Goal: Information Seeking & Learning: Learn about a topic

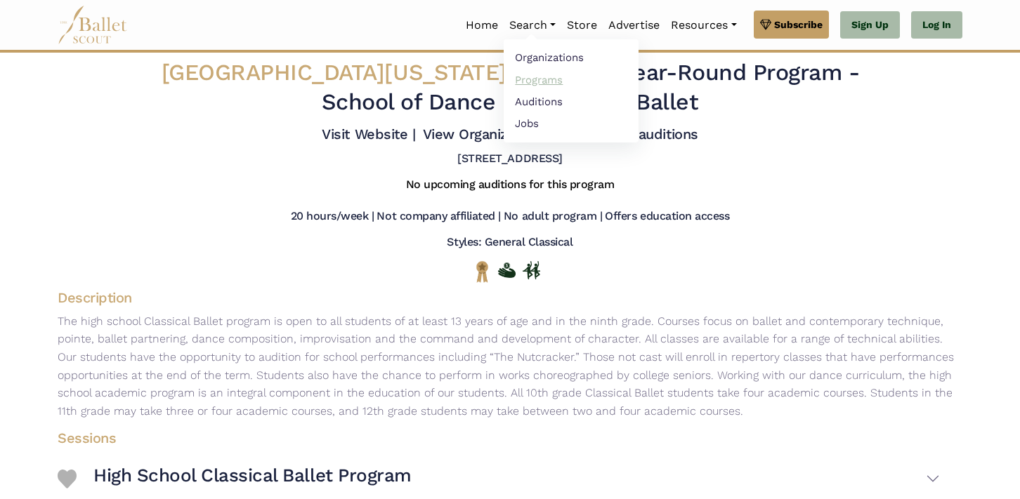
click at [537, 77] on link "Programs" at bounding box center [571, 80] width 135 height 22
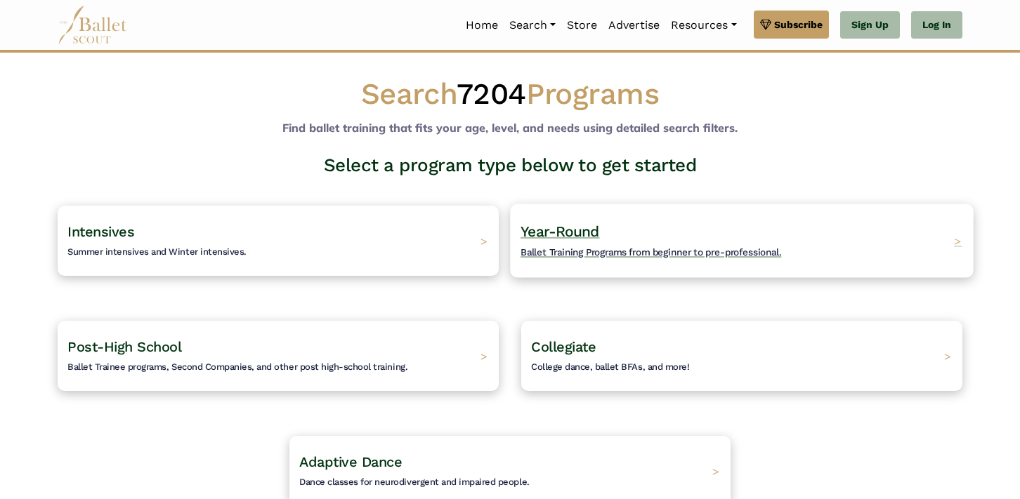
click at [615, 214] on div "Year-Round Ballet Training Programs from beginner to pre-professional. >" at bounding box center [741, 241] width 463 height 74
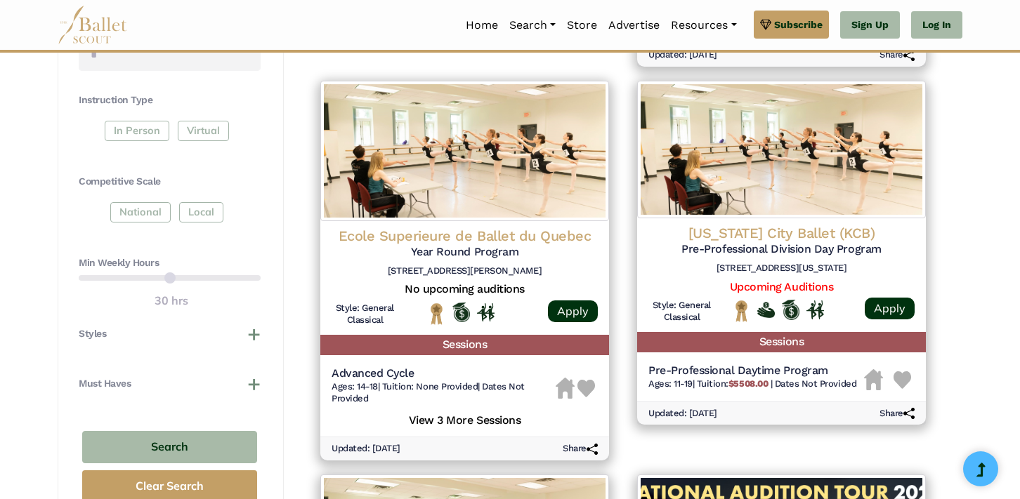
scroll to position [615, 0]
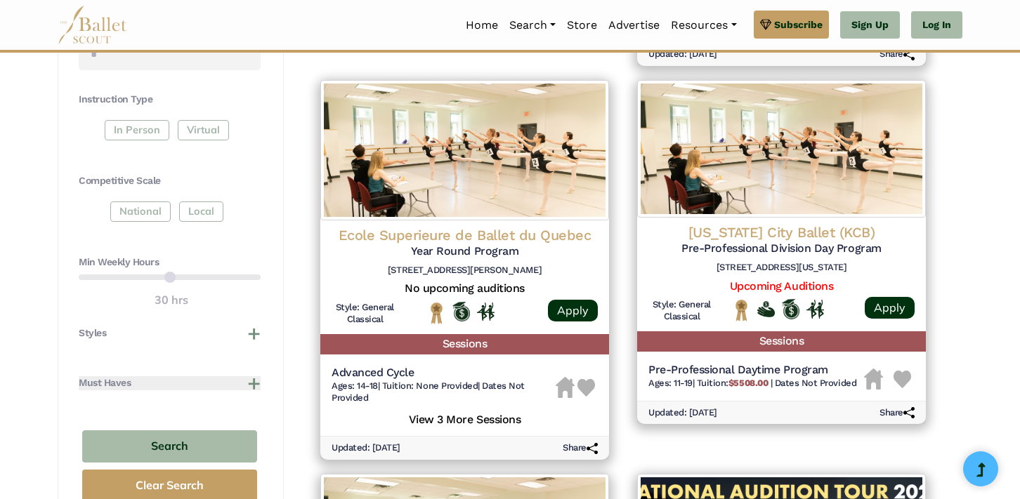
click at [254, 383] on button "Must Haves" at bounding box center [170, 383] width 182 height 14
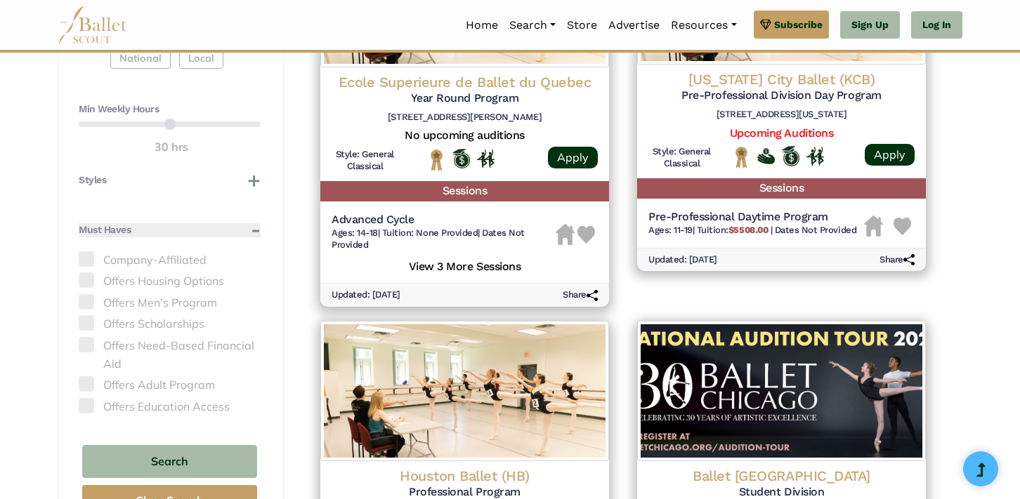
scroll to position [777, 0]
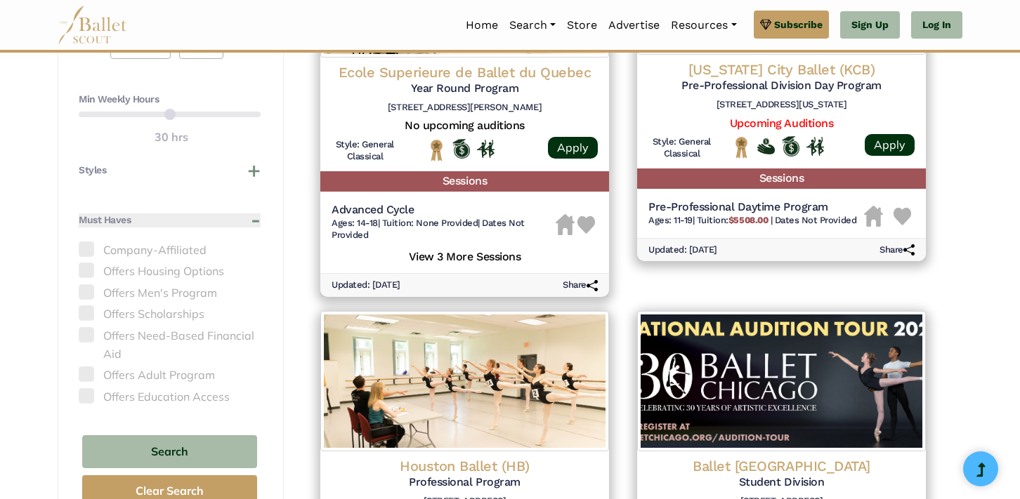
click at [254, 218] on button "Must Haves" at bounding box center [170, 221] width 182 height 14
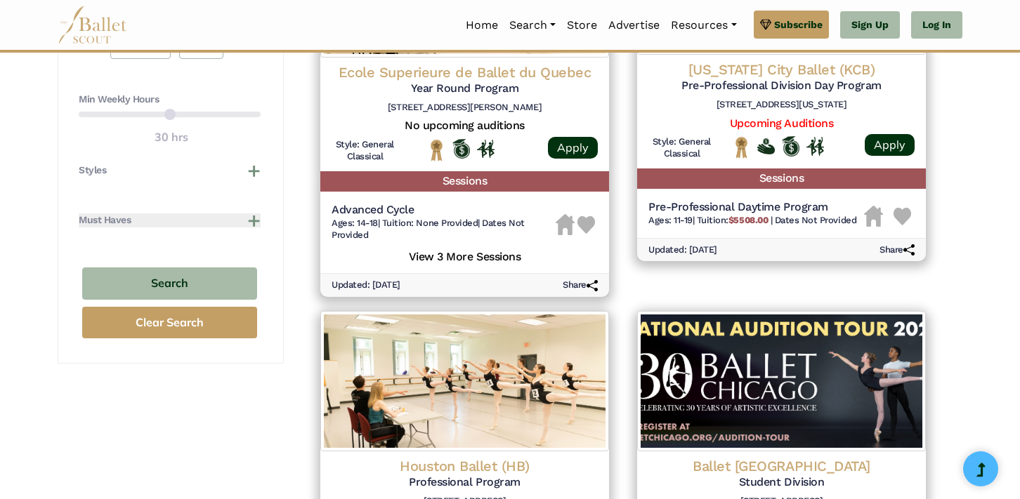
scroll to position [744, 0]
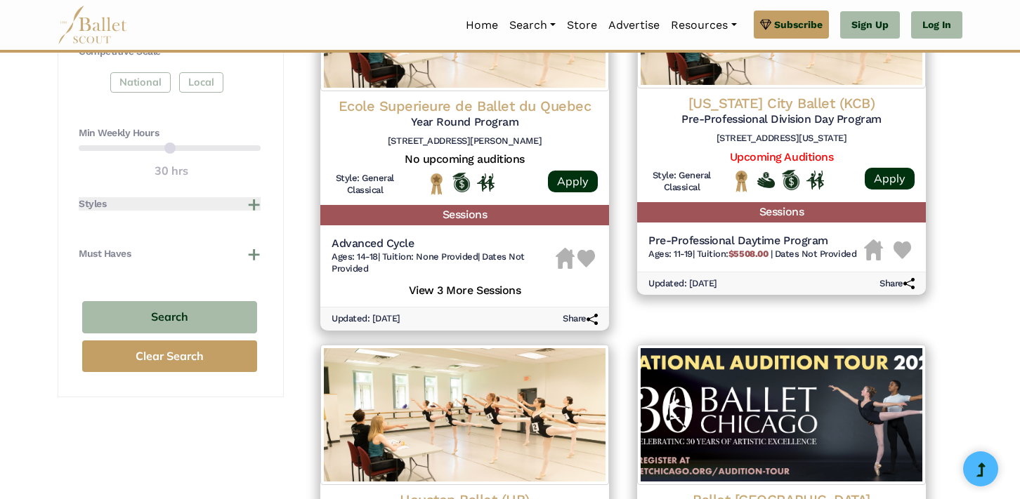
click at [254, 201] on button "Styles" at bounding box center [170, 204] width 182 height 14
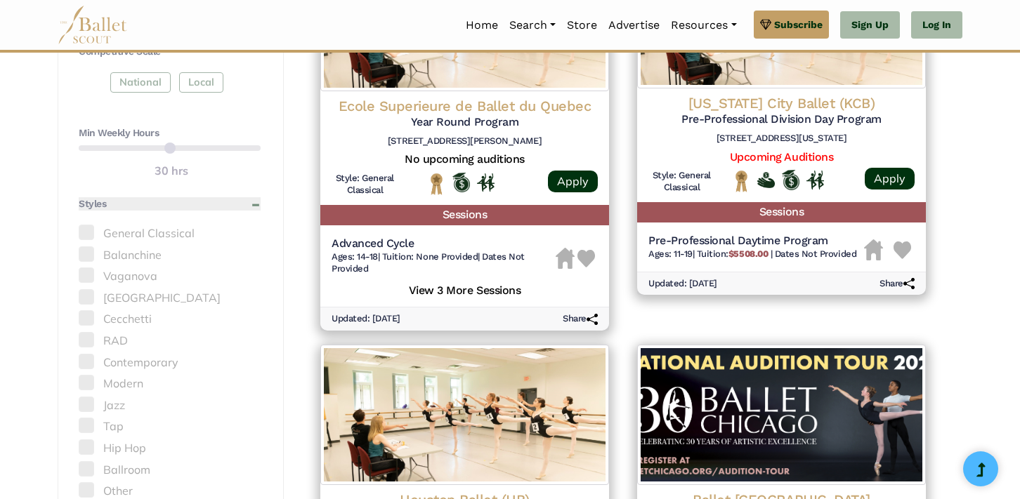
click at [254, 201] on button "Styles" at bounding box center [170, 204] width 182 height 14
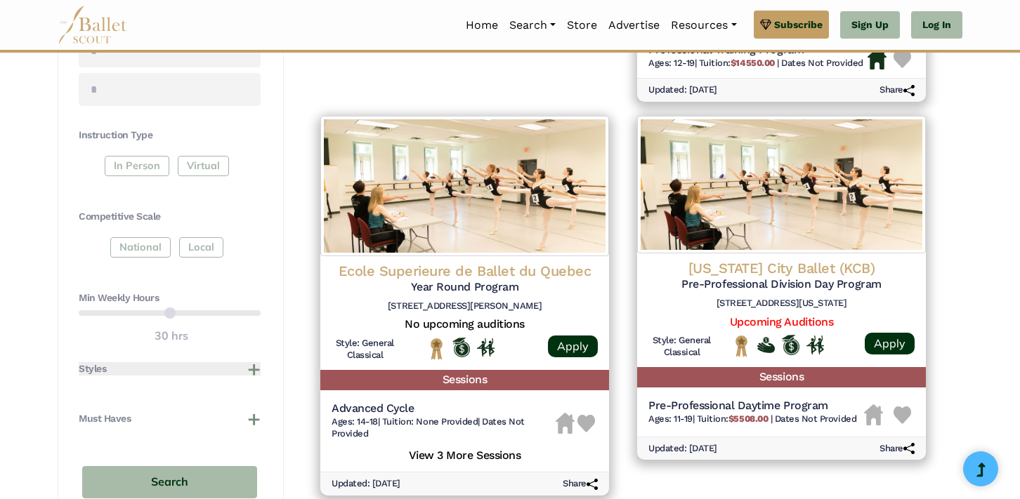
scroll to position [578, 0]
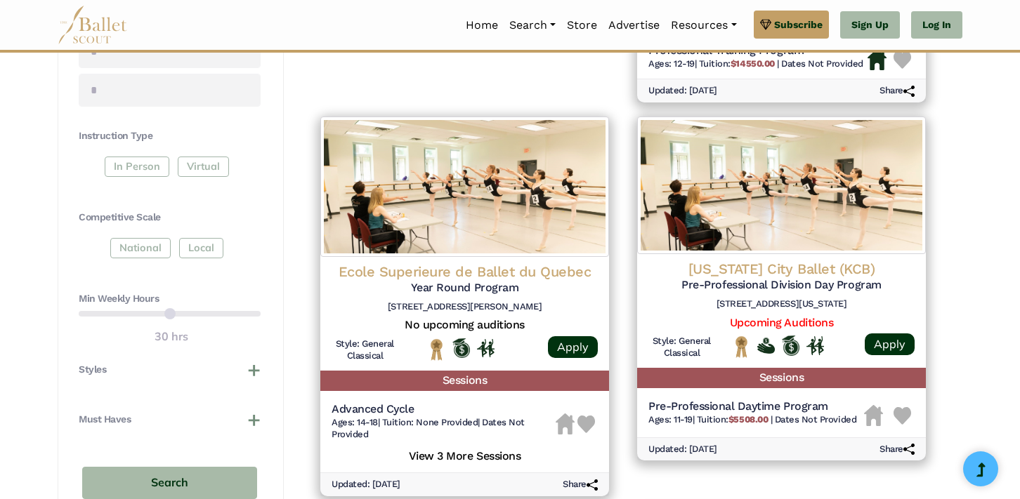
click at [147, 167] on div "In Person Virtual" at bounding box center [170, 169] width 182 height 25
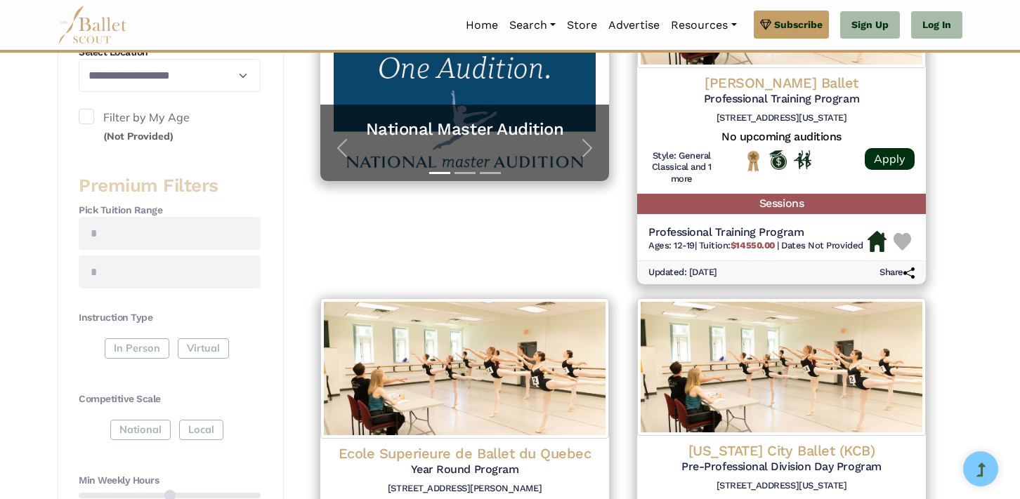
scroll to position [400, 0]
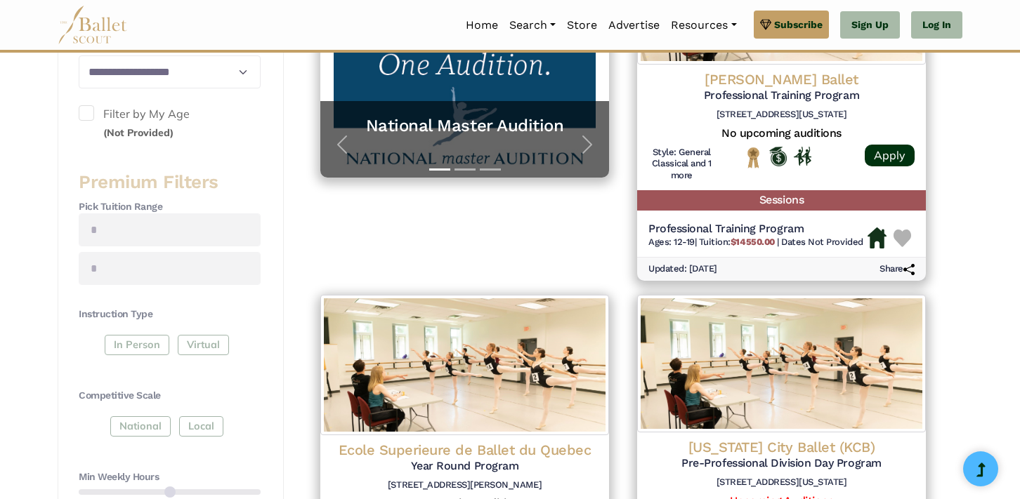
click at [146, 348] on div "In Person Virtual" at bounding box center [170, 347] width 182 height 25
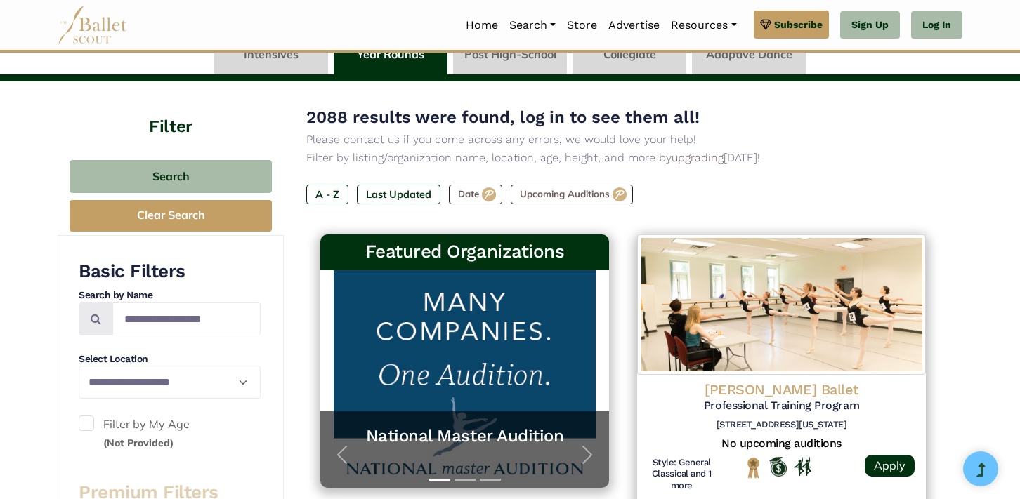
scroll to position [0, 0]
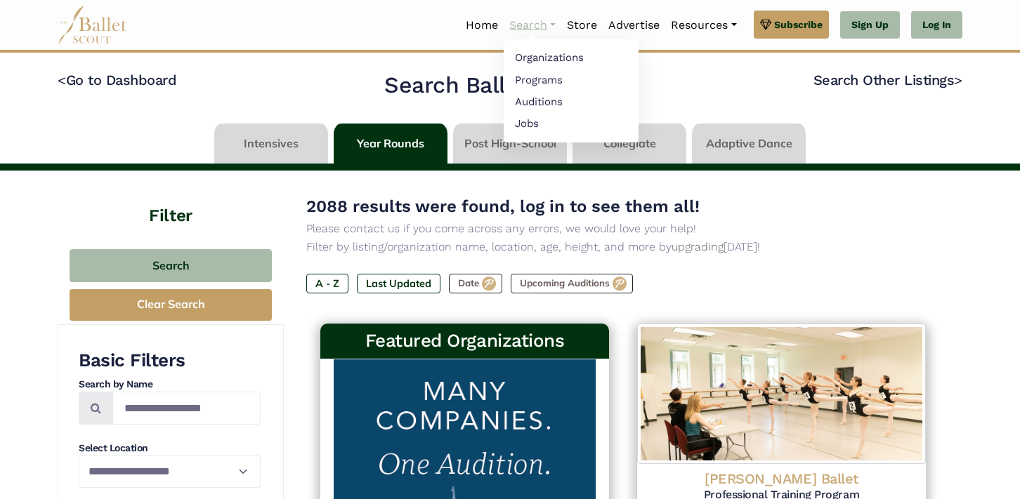
click at [527, 22] on link "Search" at bounding box center [533, 25] width 58 height 29
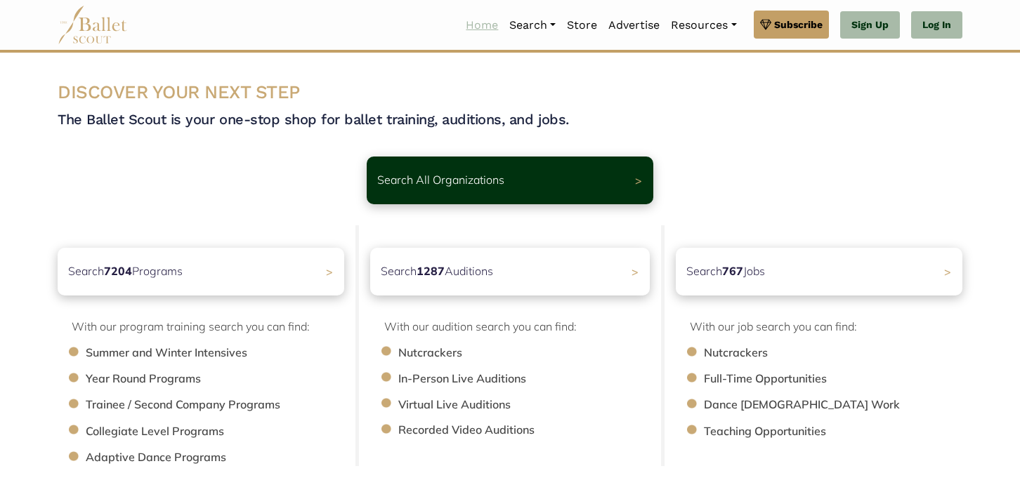
click at [475, 30] on link "Home" at bounding box center [482, 25] width 44 height 29
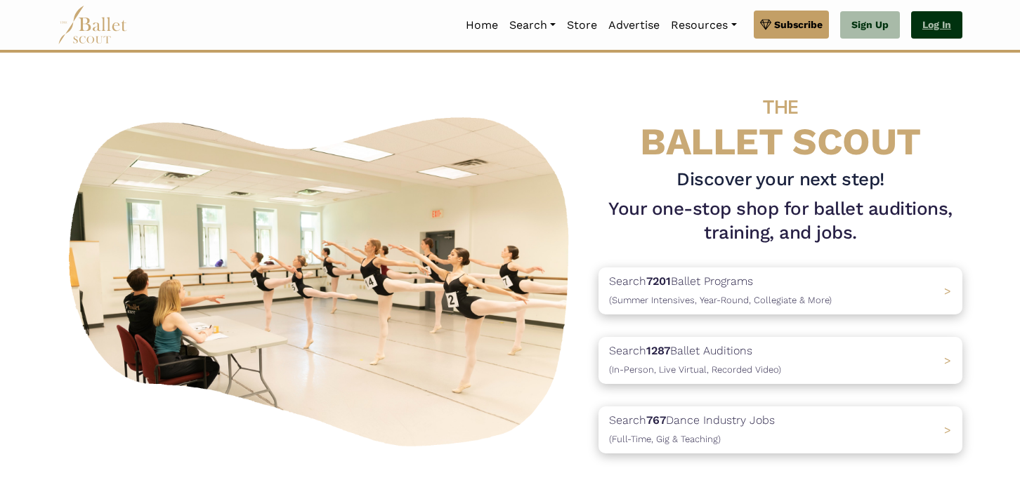
click at [931, 25] on link "Log In" at bounding box center [936, 25] width 51 height 28
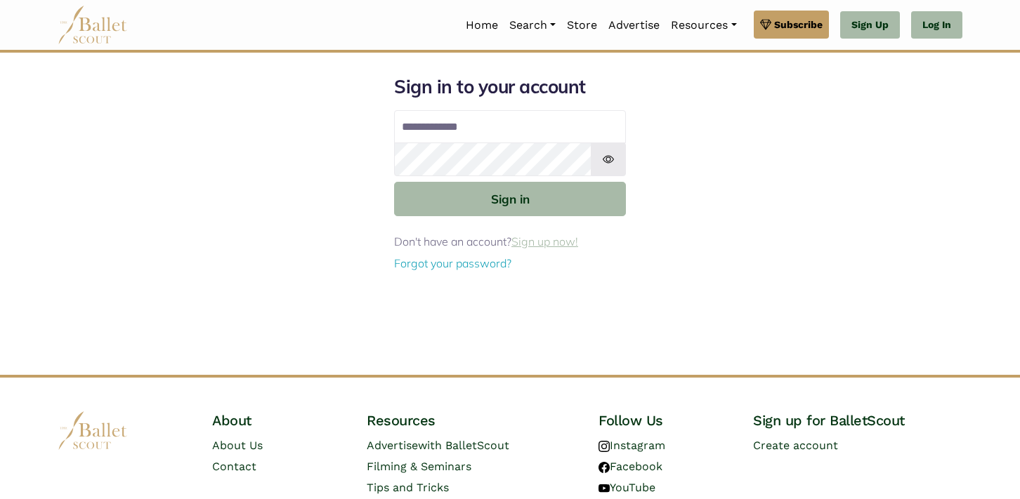
click at [568, 239] on link "Sign up now!" at bounding box center [544, 242] width 67 height 14
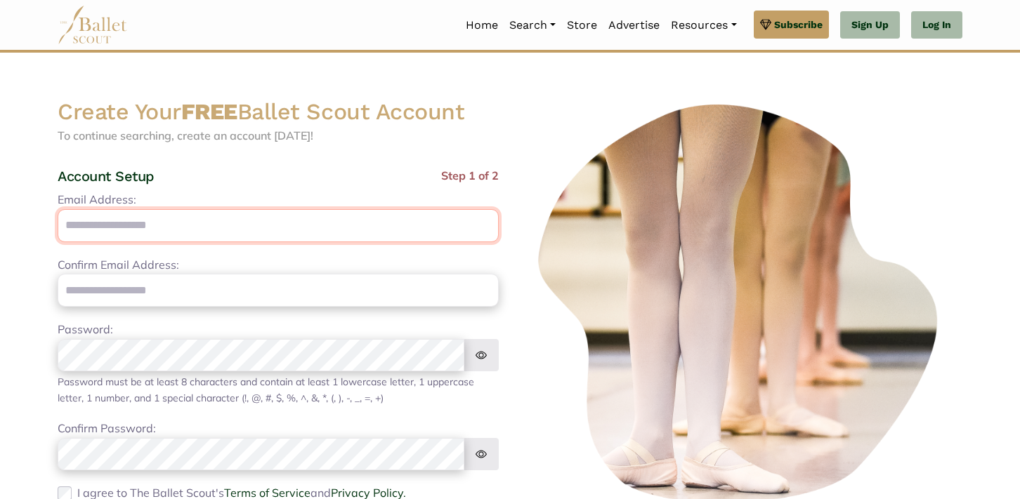
click at [270, 227] on input "Email Address:" at bounding box center [278, 225] width 441 height 33
type input "**********"
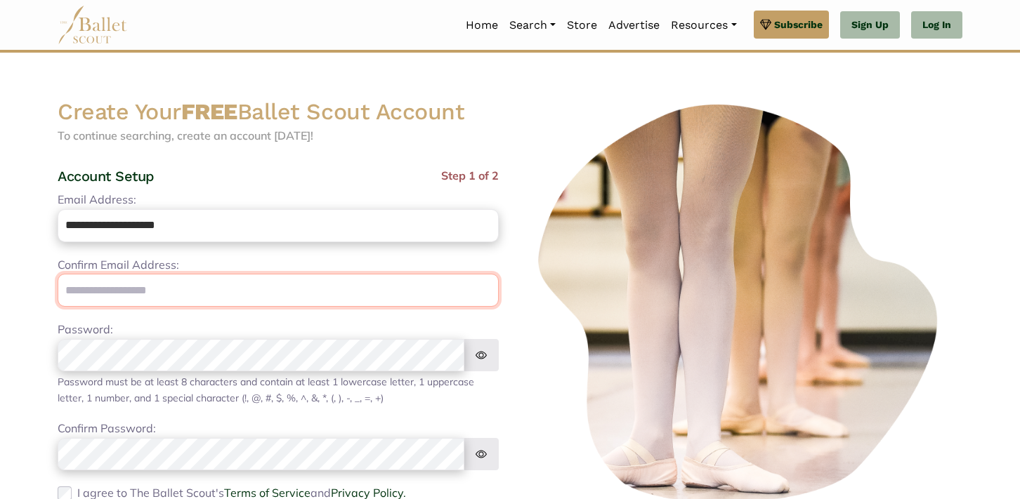
type input "**********"
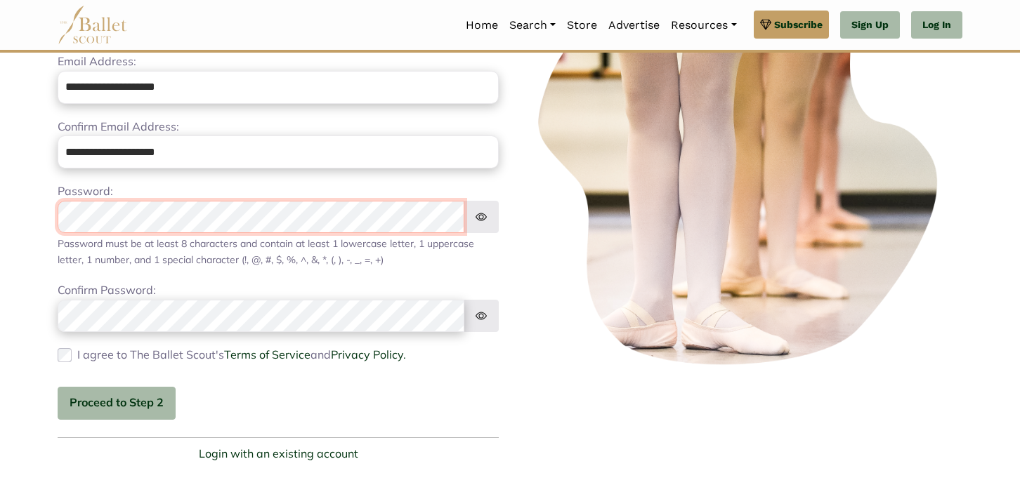
scroll to position [140, 0]
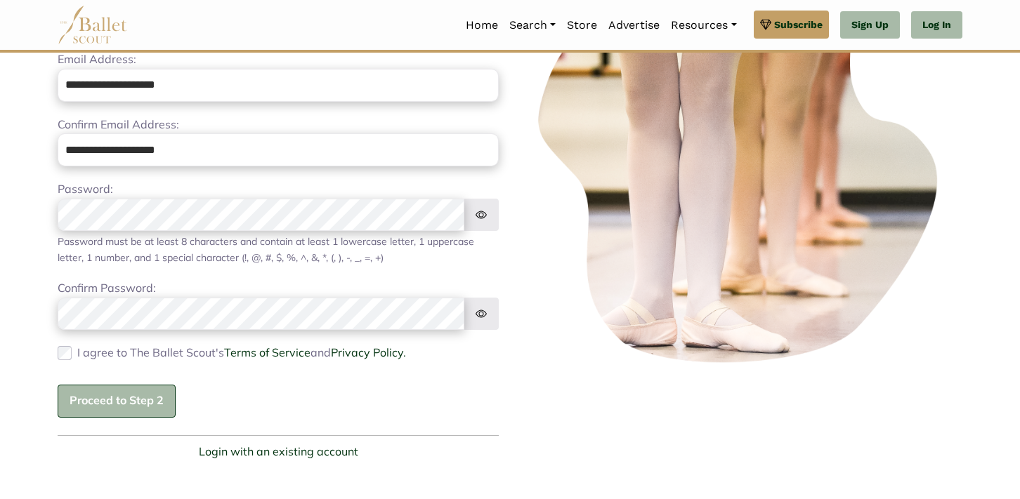
click at [119, 409] on button "Proceed to Step 2" at bounding box center [117, 401] width 118 height 33
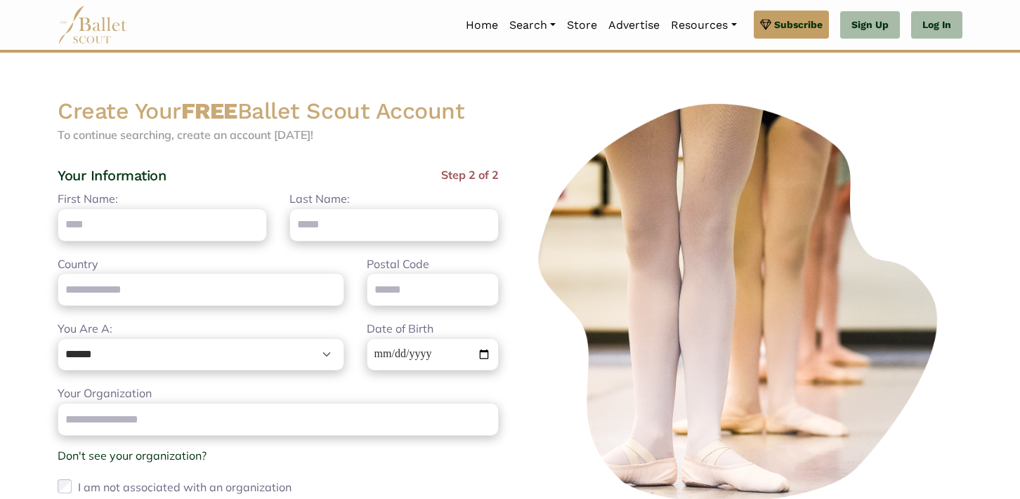
scroll to position [0, 0]
click at [118, 231] on input "First Name:" at bounding box center [162, 225] width 209 height 33
type input "****"
type input "*******"
type input "**********"
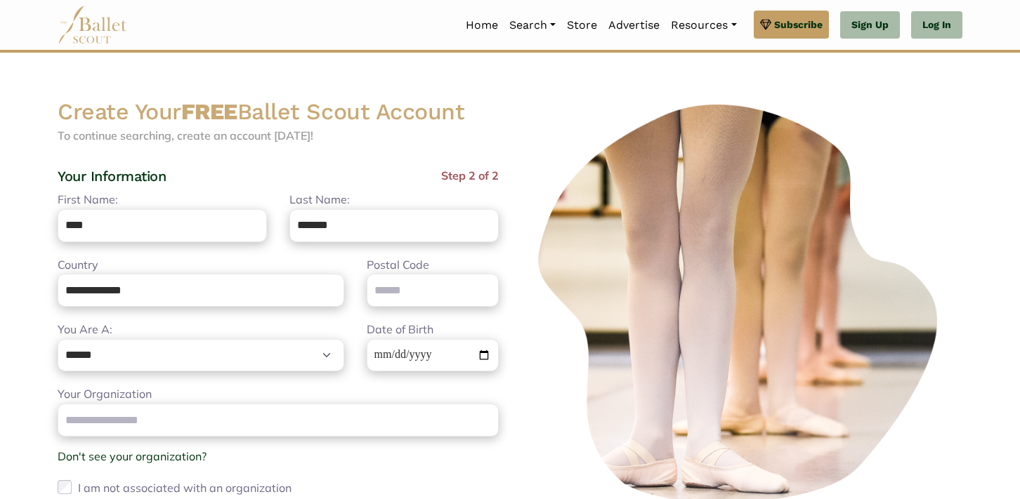
type input "*****"
type input "***"
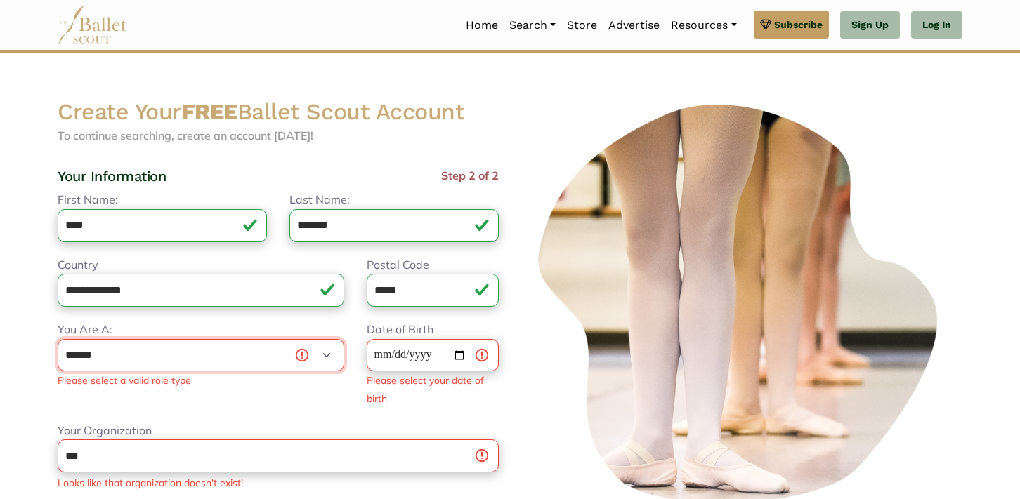
click at [125, 357] on select "**********" at bounding box center [201, 355] width 287 height 33
select select "***"
click at [58, 339] on select "**********" at bounding box center [201, 355] width 287 height 33
click at [385, 355] on input "Dancer's Date of Birth" at bounding box center [433, 355] width 132 height 33
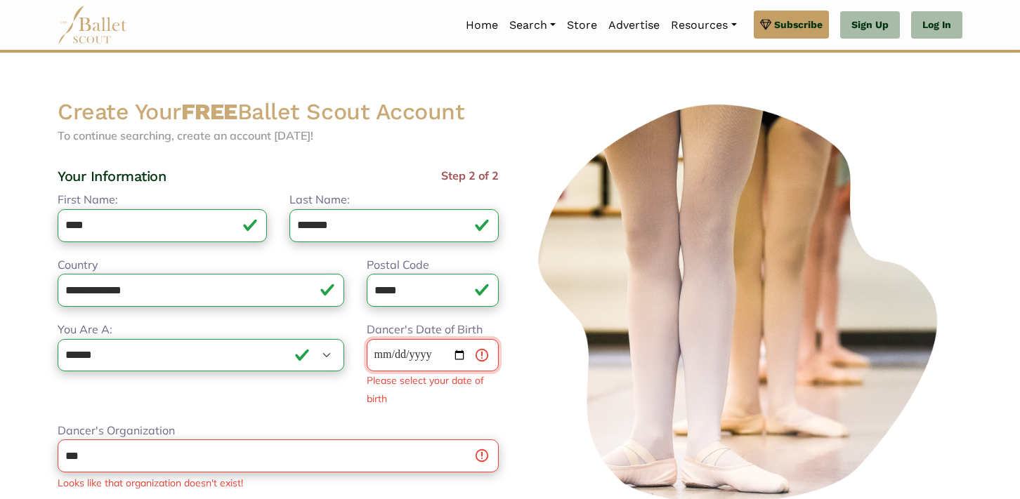
type input "**********"
click at [518, 388] on div at bounding box center [742, 371] width 464 height 546
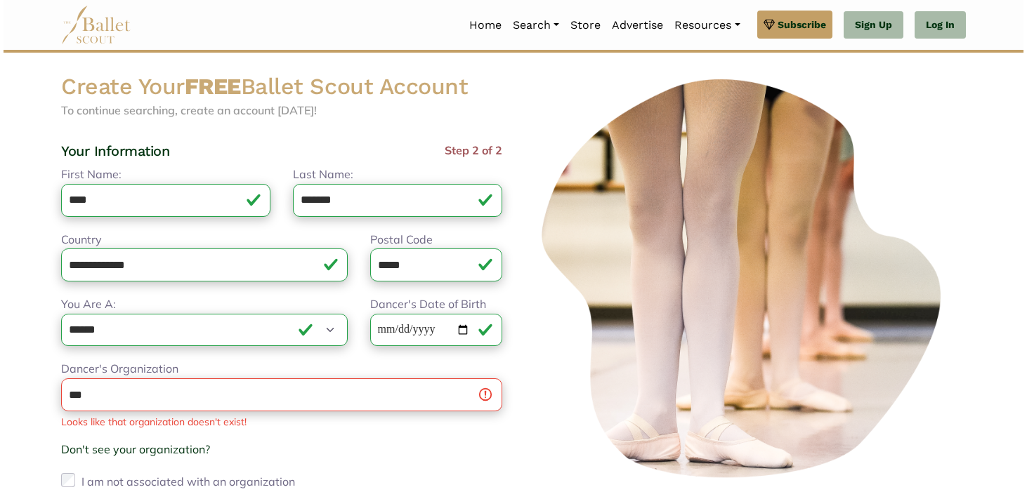
scroll to position [162, 0]
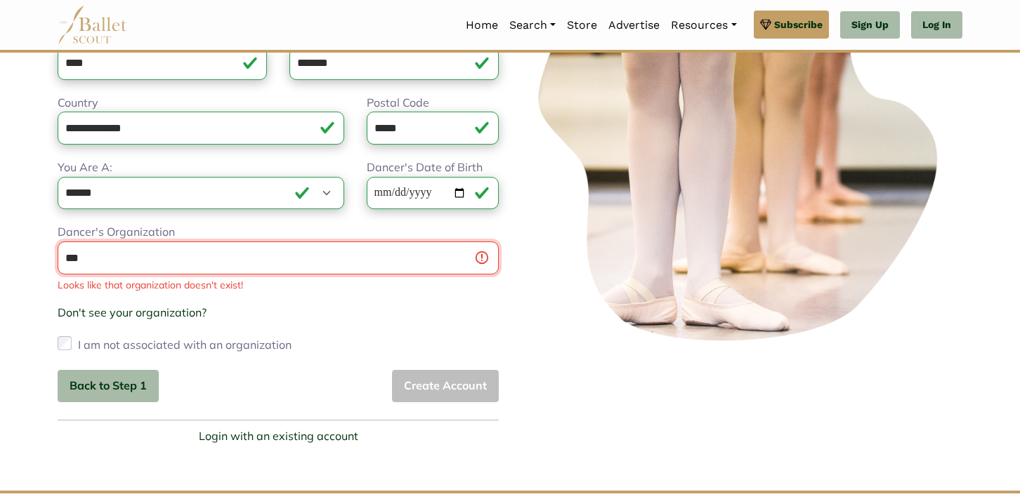
drag, startPoint x: 106, startPoint y: 261, endPoint x: 39, endPoint y: 249, distance: 68.6
click at [39, 250] on body "Premium Feature Make this audition season count. Upgrade to premium for access …" at bounding box center [510, 266] width 1020 height 856
click at [339, 252] on input "Dancer's Organization" at bounding box center [278, 258] width 441 height 33
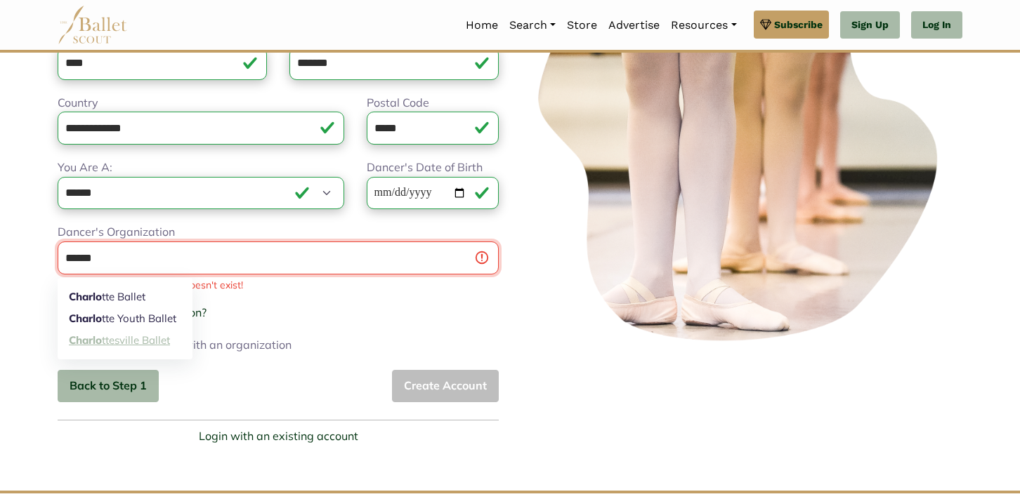
click at [153, 334] on link "Charlo ttesville Ballet" at bounding box center [125, 340] width 135 height 22
type input "**********"
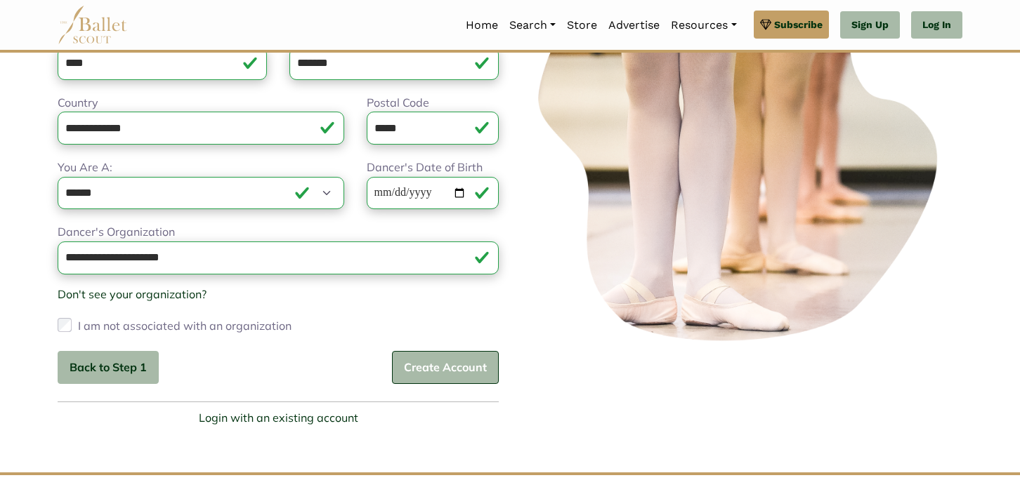
click at [426, 374] on button "Create Account" at bounding box center [445, 367] width 107 height 33
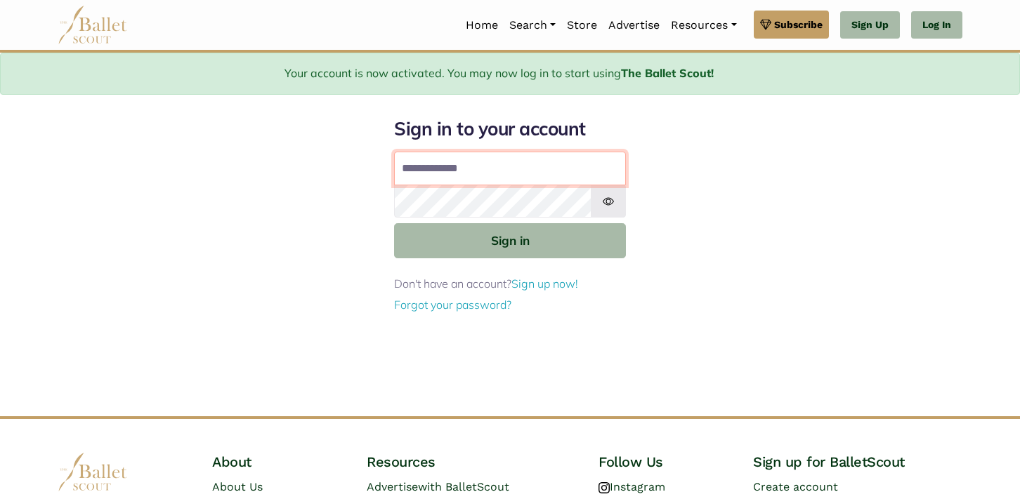
type input "**********"
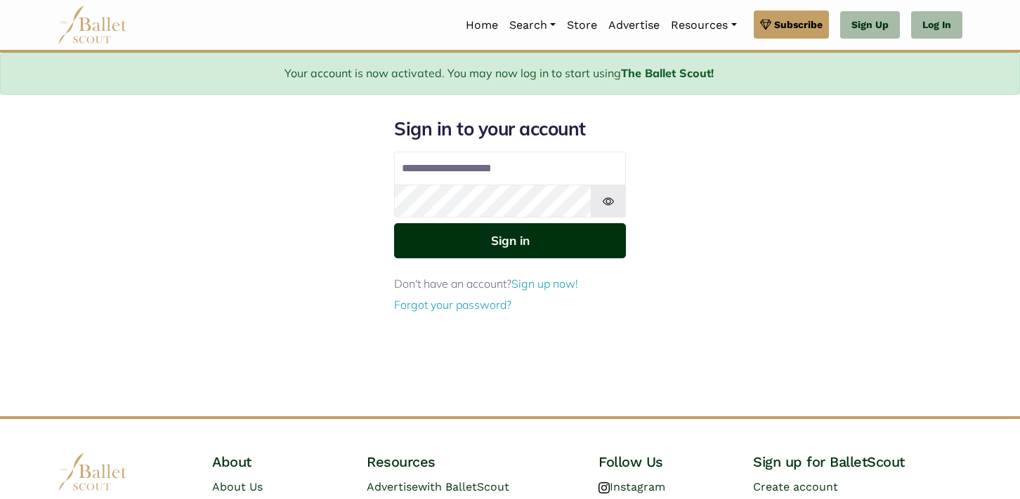
click at [513, 242] on button "Sign in" at bounding box center [510, 240] width 232 height 34
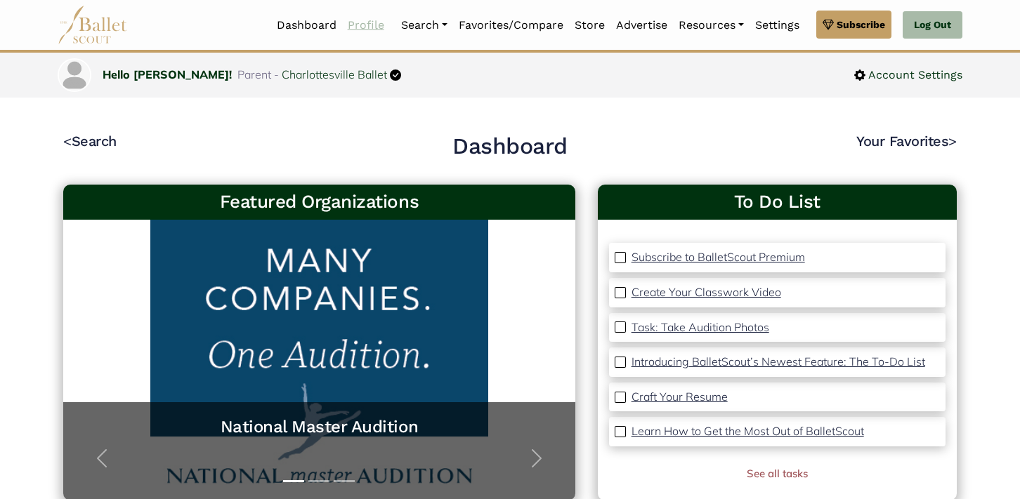
click at [359, 25] on link "Profile" at bounding box center [366, 25] width 48 height 29
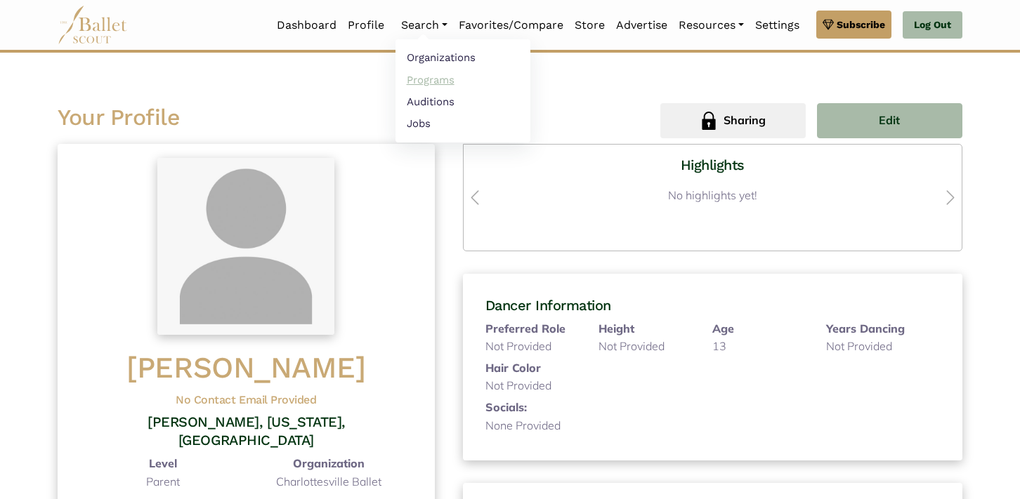
click at [434, 74] on link "Programs" at bounding box center [462, 80] width 135 height 22
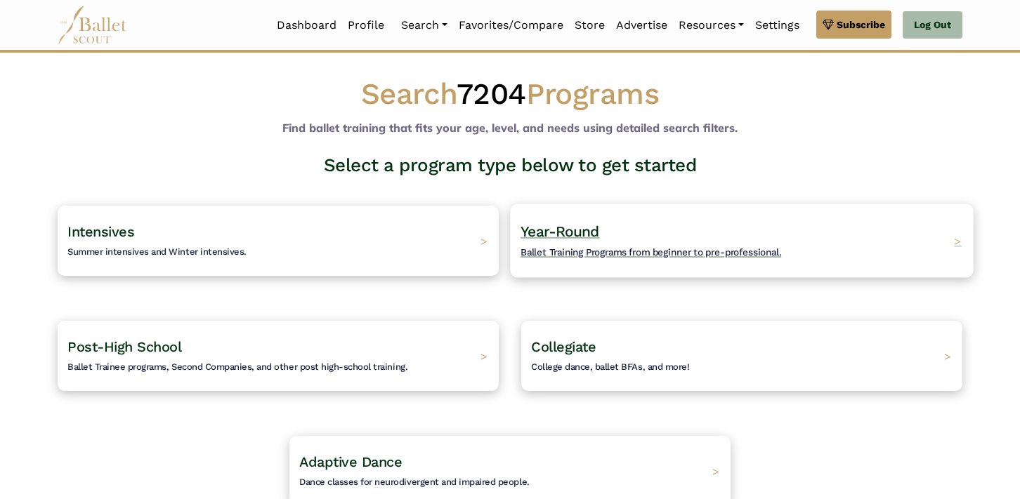
click at [591, 230] on span "Year-Round" at bounding box center [559, 232] width 79 height 18
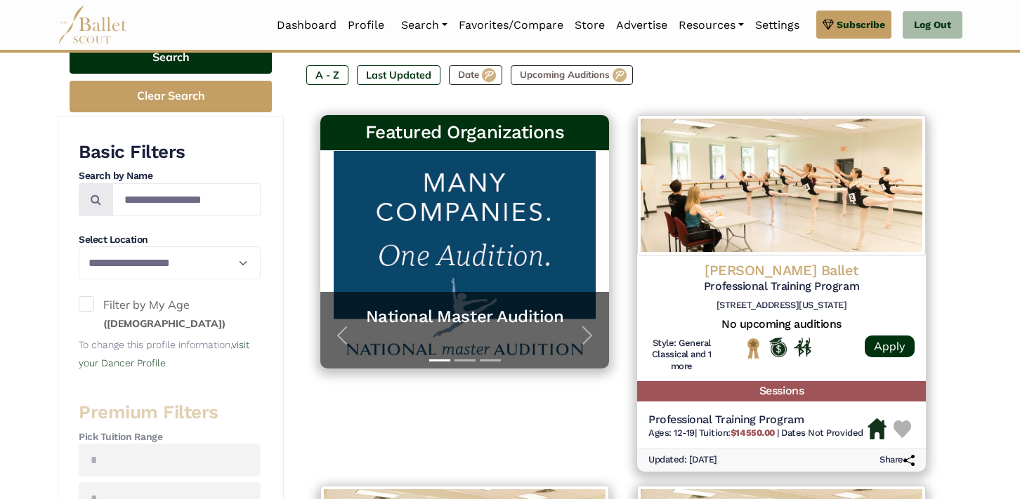
scroll to position [212, 0]
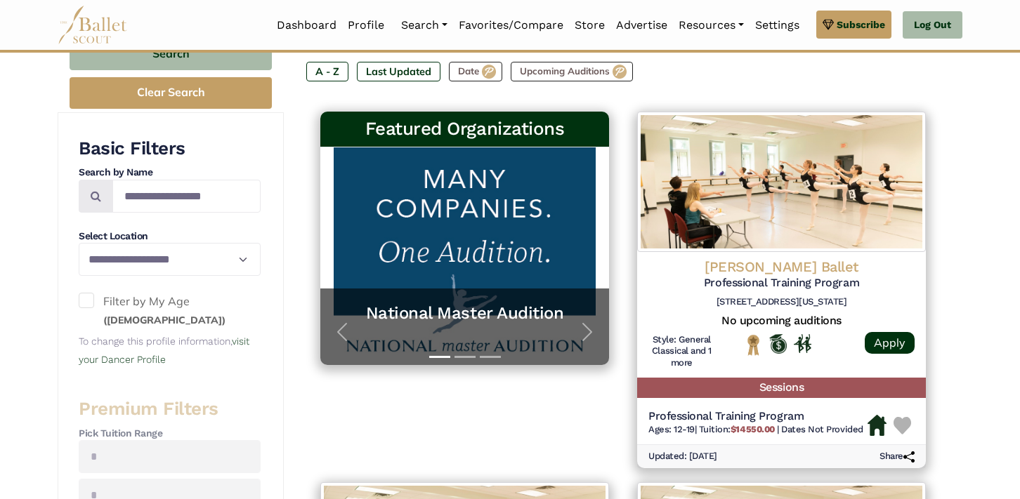
click at [88, 301] on span at bounding box center [86, 300] width 15 height 15
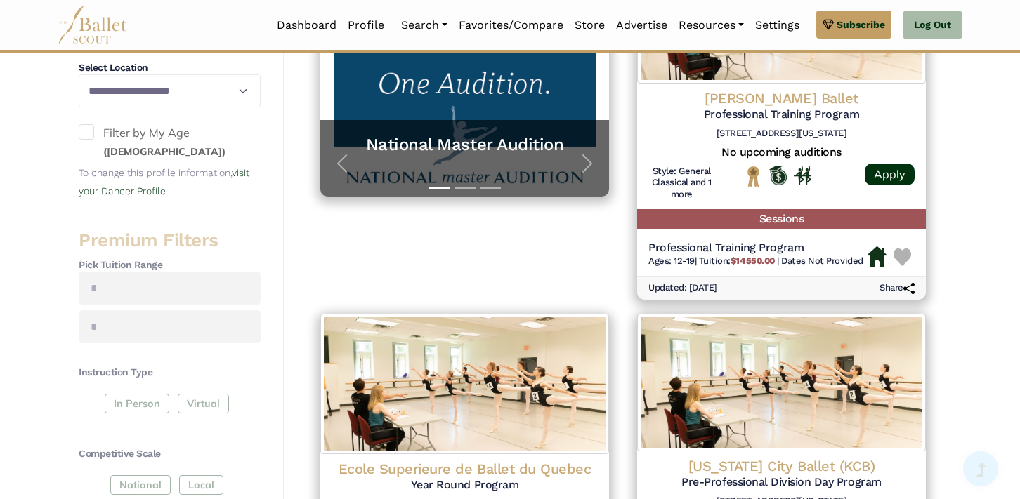
scroll to position [386, 0]
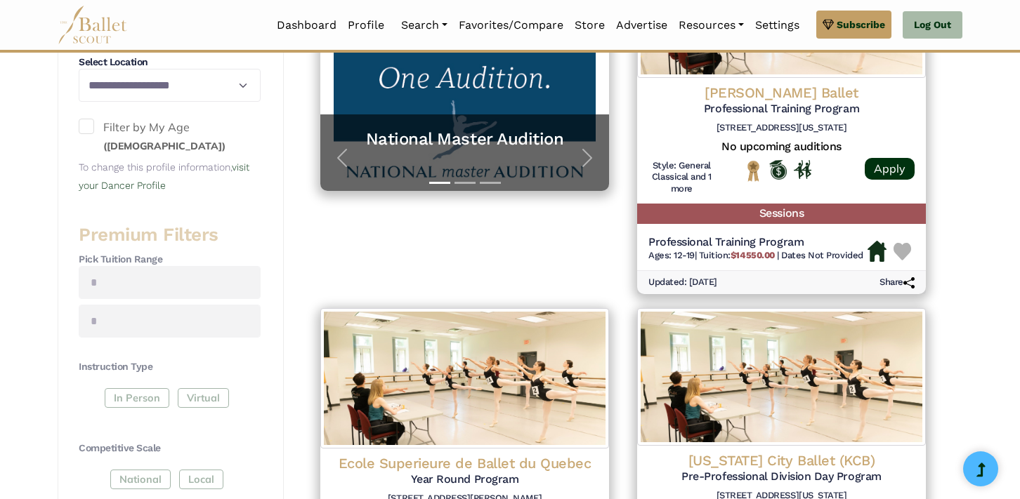
click at [132, 400] on div "In Person Virtual" at bounding box center [170, 400] width 182 height 25
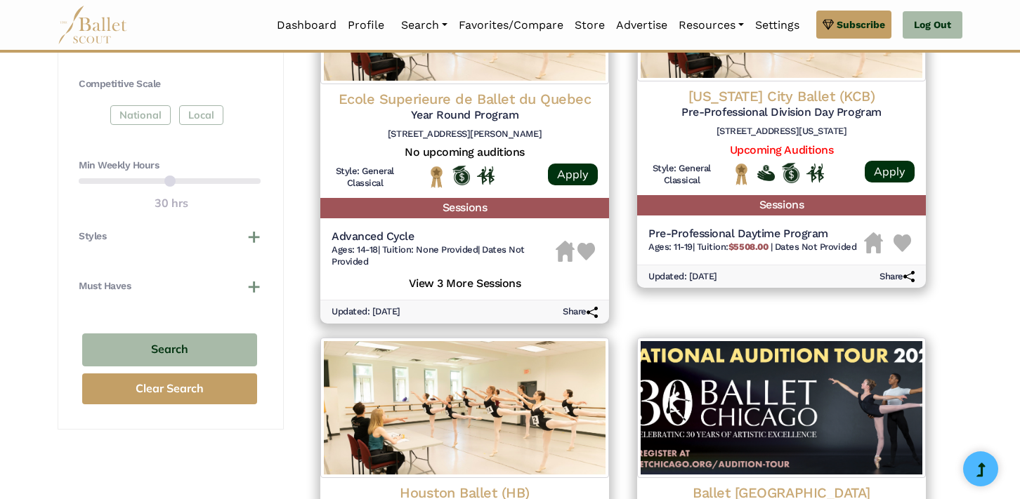
scroll to position [763, 0]
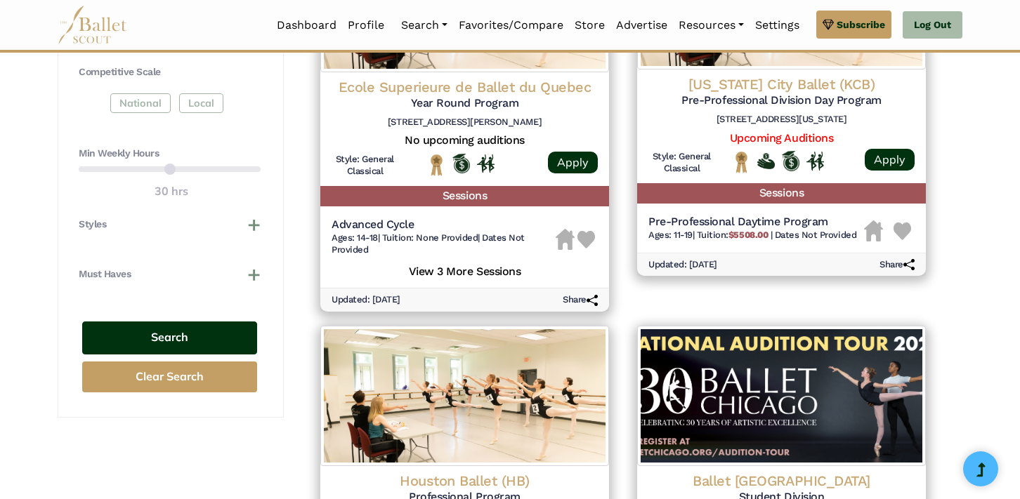
click at [182, 331] on button "Search" at bounding box center [169, 338] width 175 height 33
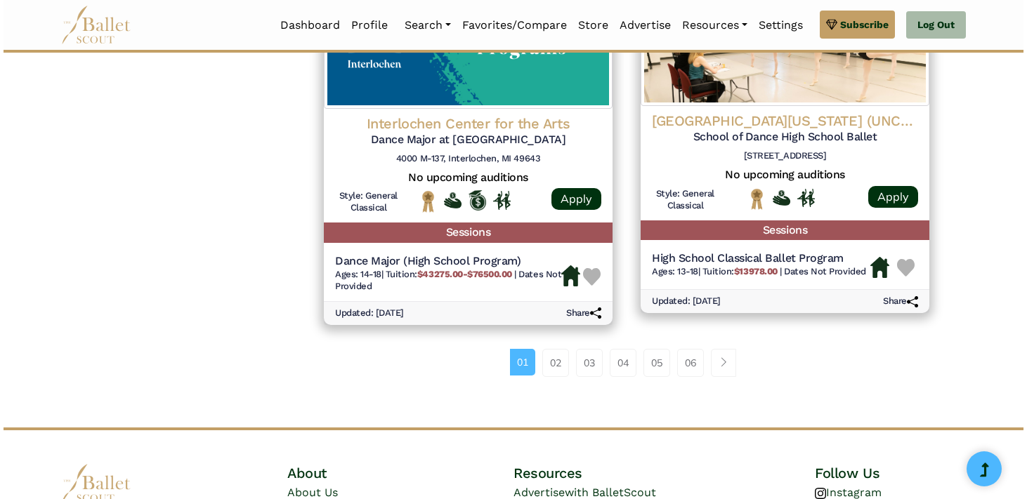
scroll to position [1902, 0]
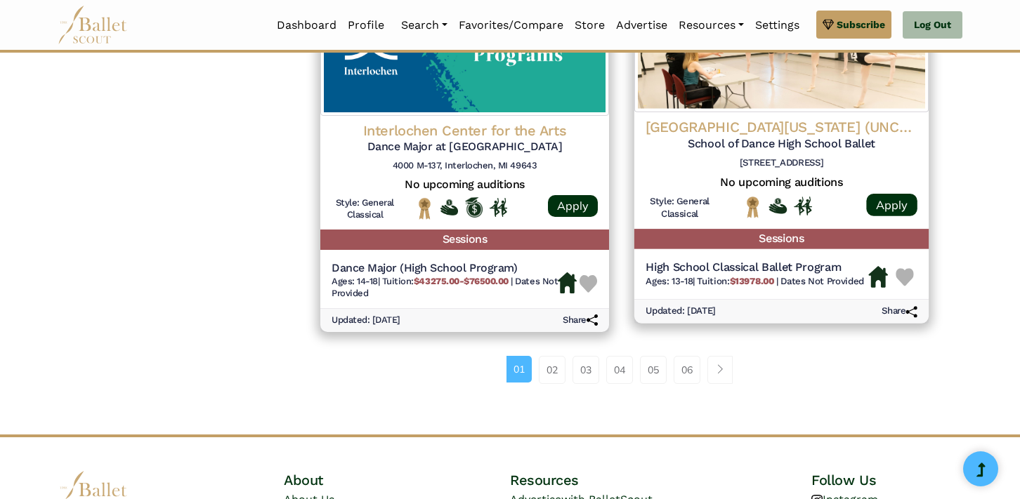
click at [807, 132] on h4 "University of North Carolina School of the Arts (UNCSA)" at bounding box center [781, 127] width 272 height 19
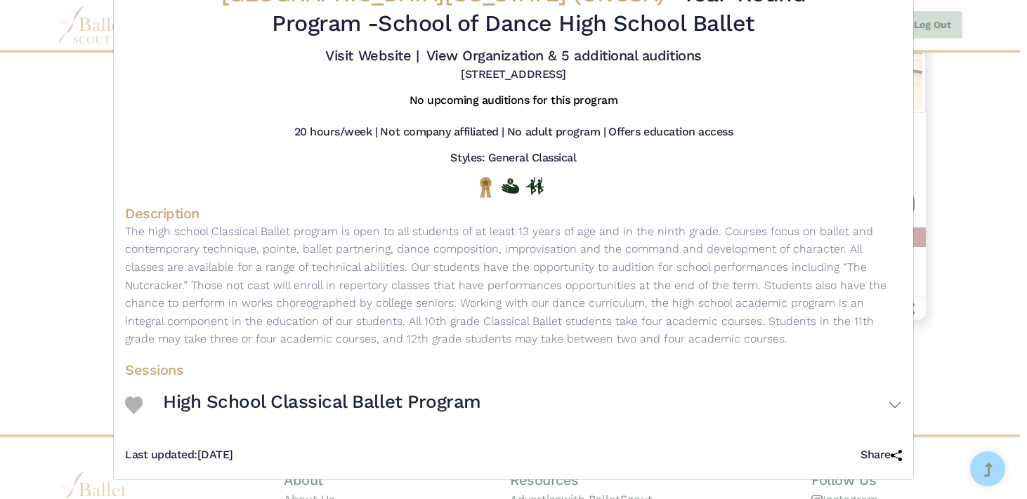
scroll to position [57, 0]
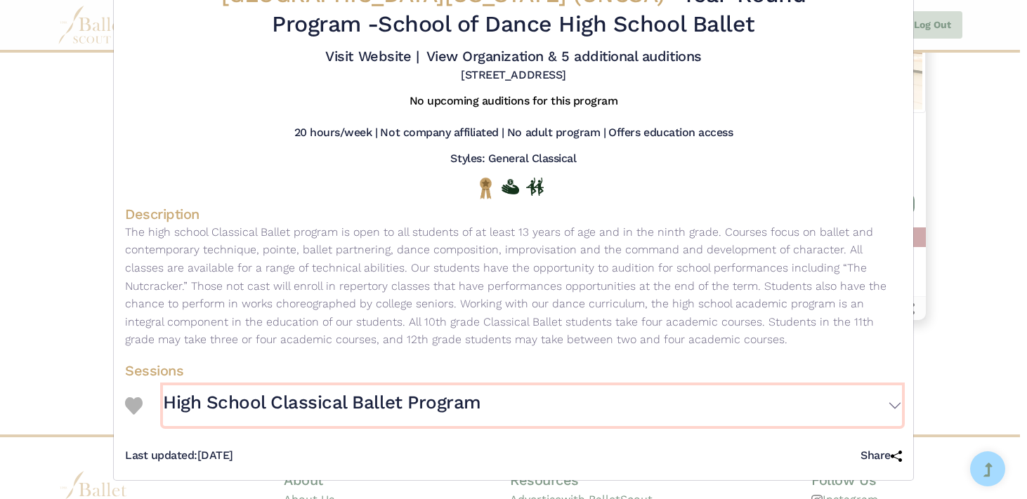
click at [891, 400] on button "High School Classical Ballet Program" at bounding box center [532, 406] width 739 height 41
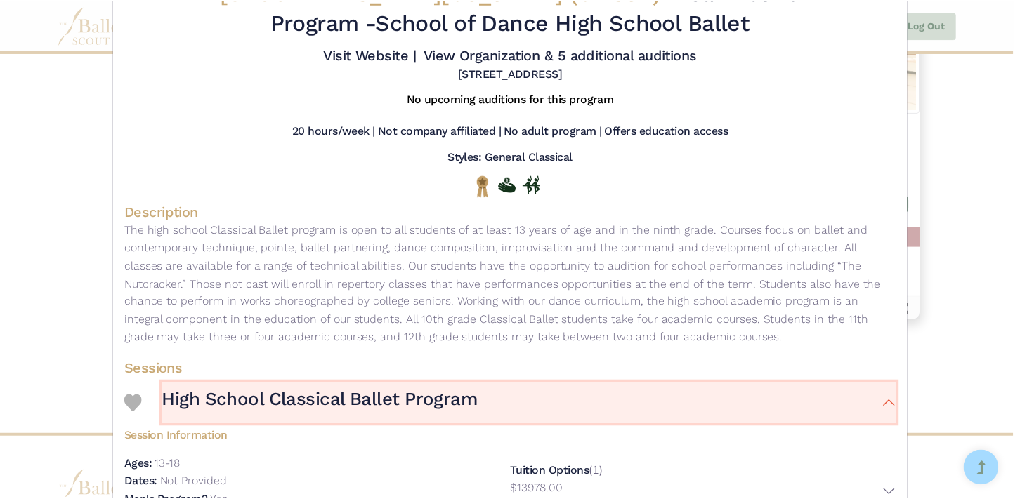
scroll to position [0, 0]
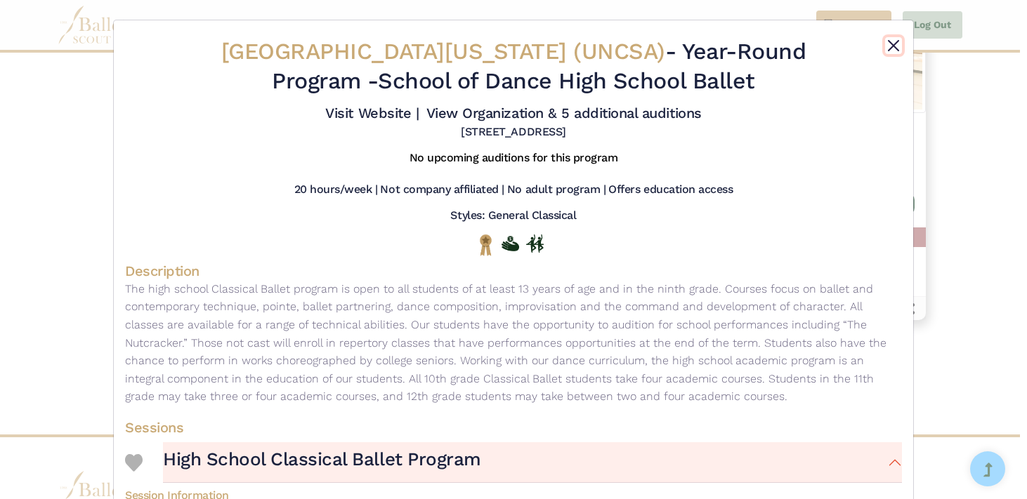
click at [889, 44] on button "Close" at bounding box center [893, 45] width 17 height 17
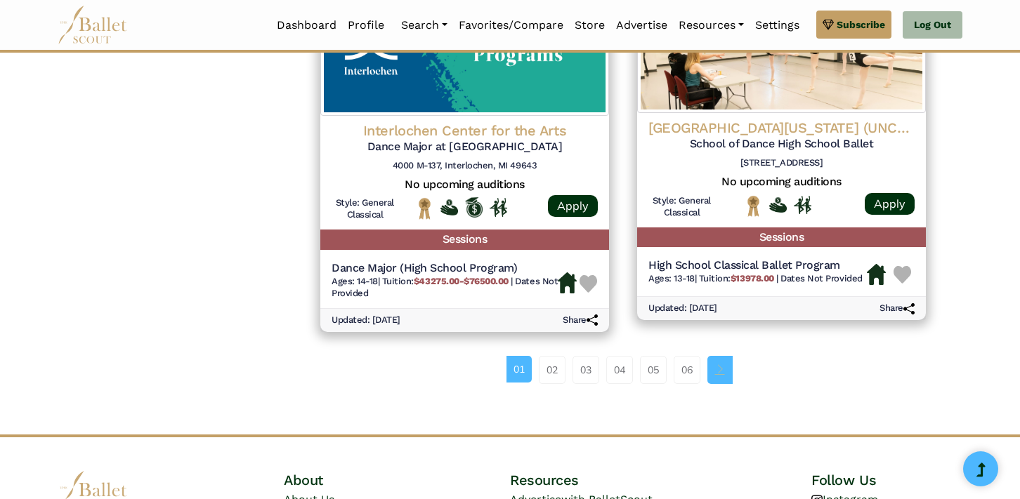
click at [723, 368] on span "Page navigation example" at bounding box center [720, 370] width 10 height 10
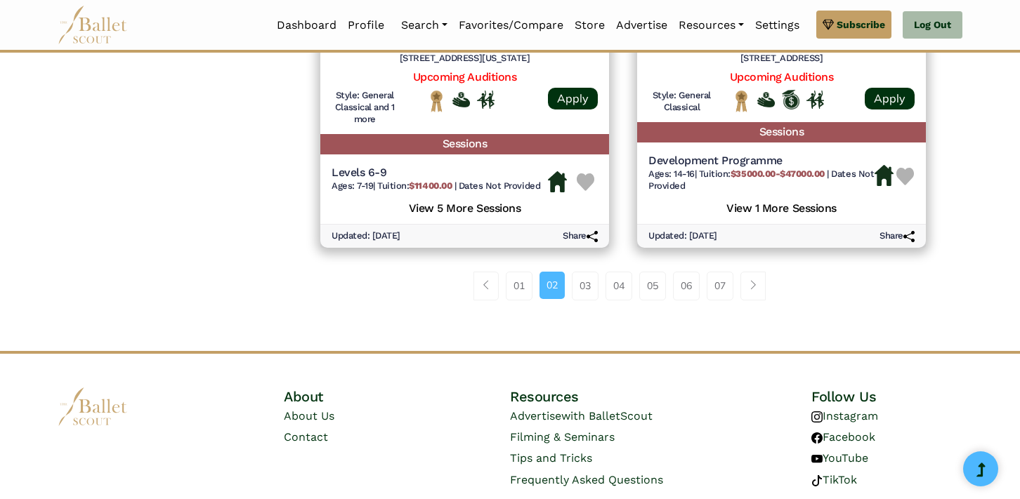
scroll to position [2027, 0]
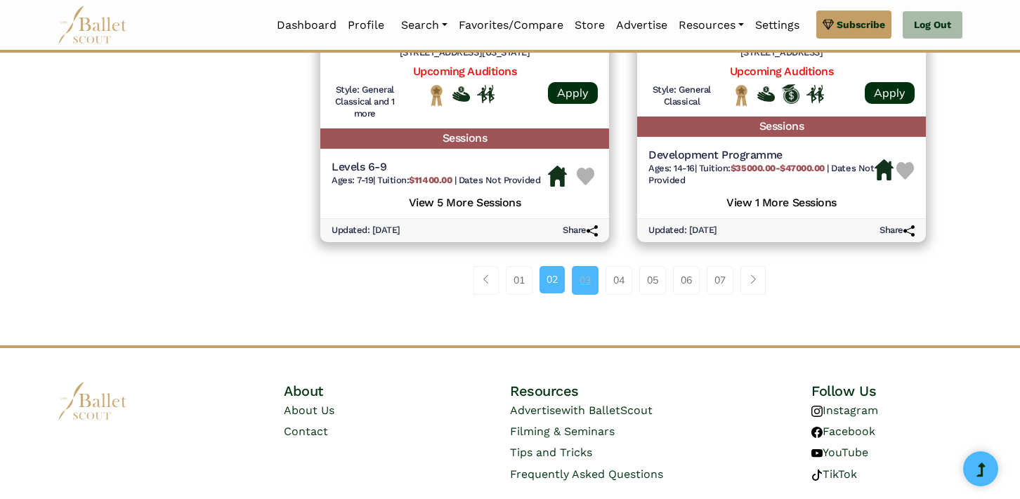
click at [580, 285] on link "03" at bounding box center [585, 280] width 27 height 28
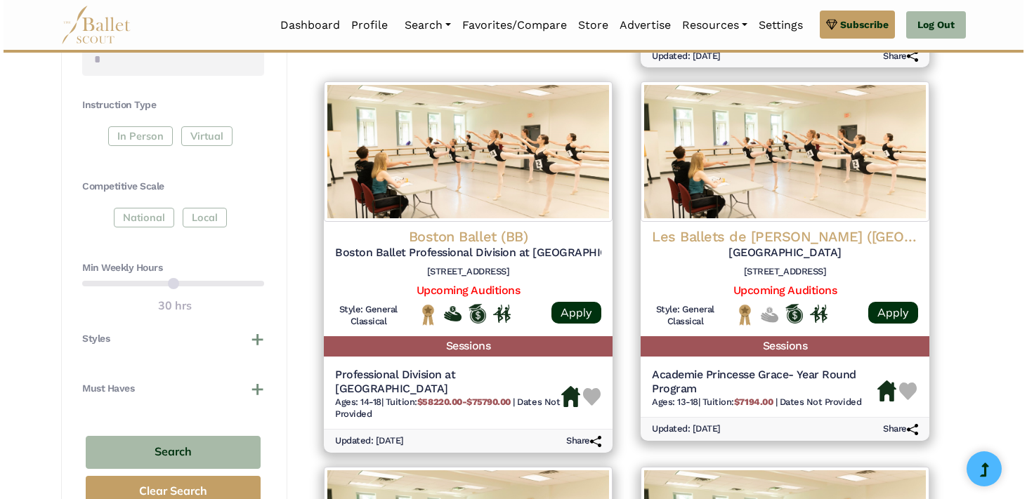
scroll to position [650, 0]
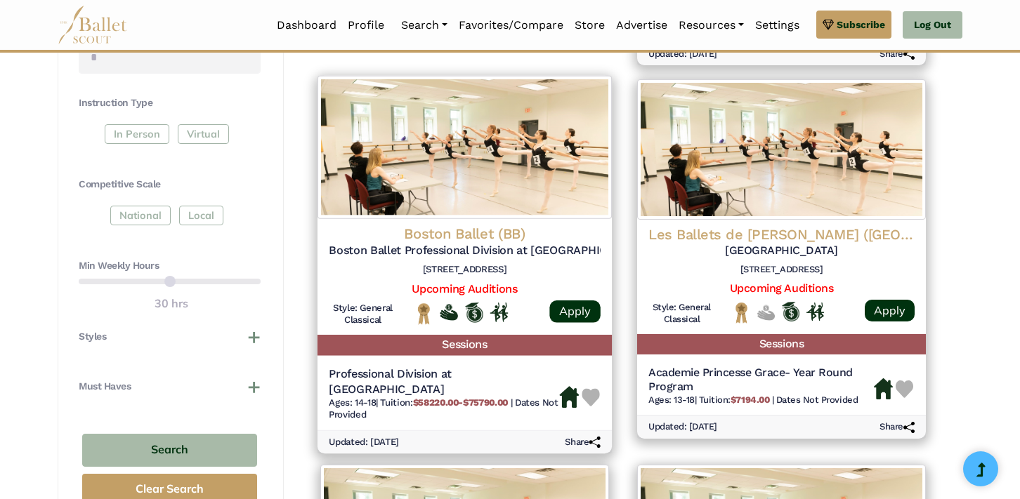
click at [499, 254] on h5 "Boston Ballet Professional Division at Walnut Hill" at bounding box center [465, 251] width 272 height 15
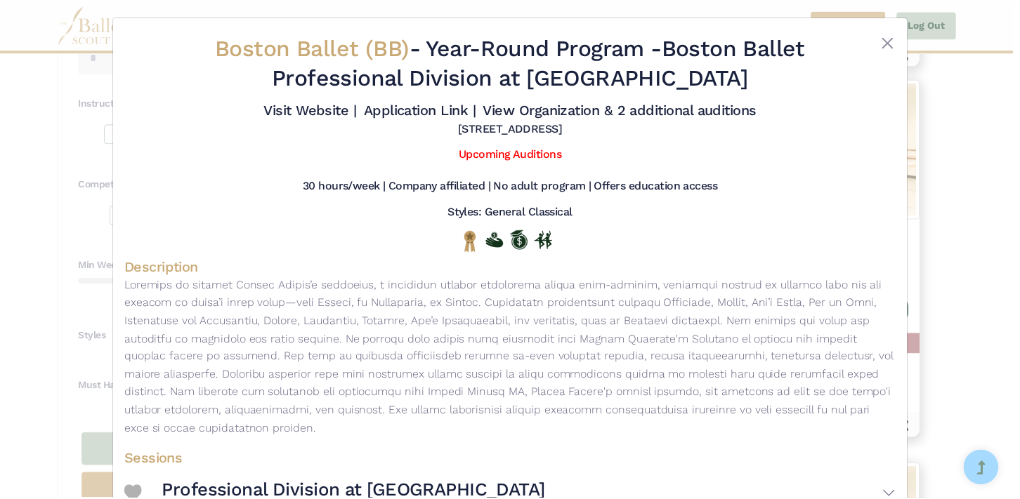
scroll to position [8, 0]
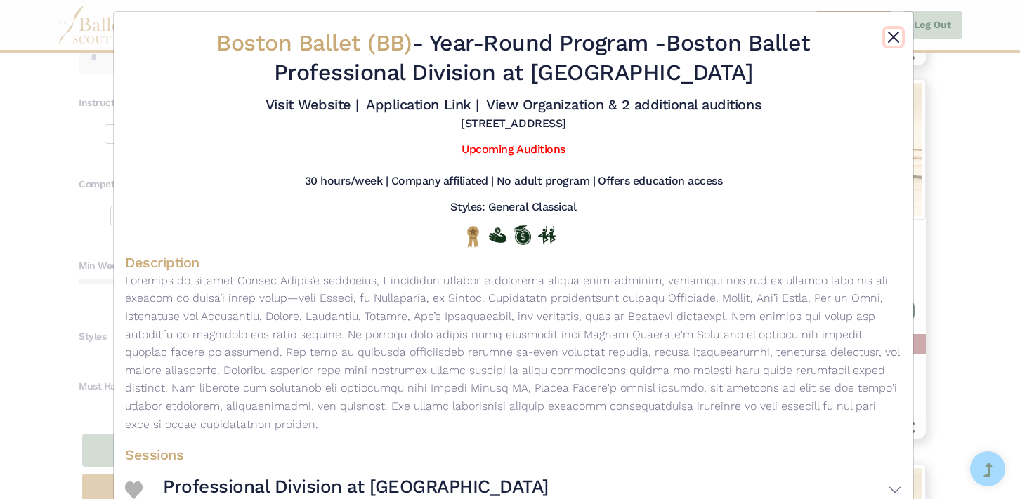
click at [885, 35] on button "Close" at bounding box center [893, 37] width 17 height 17
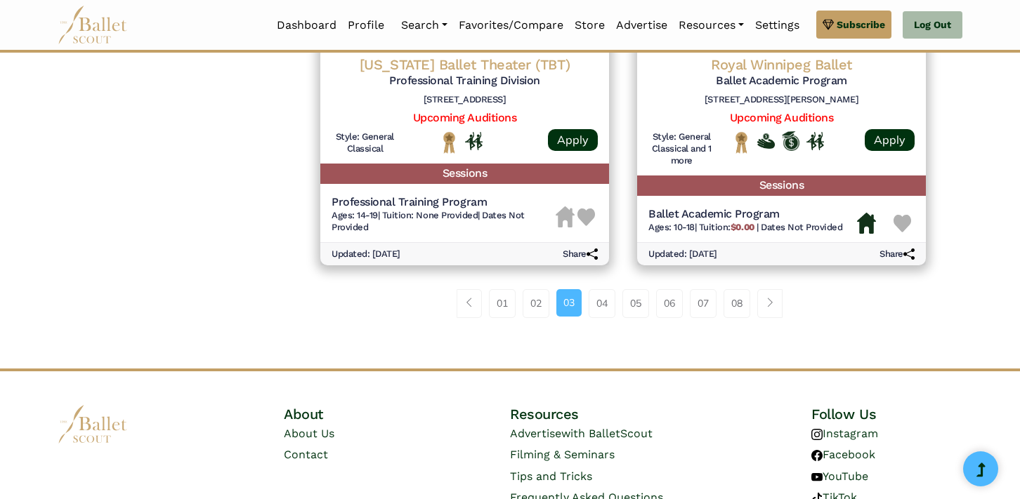
scroll to position [2000, 0]
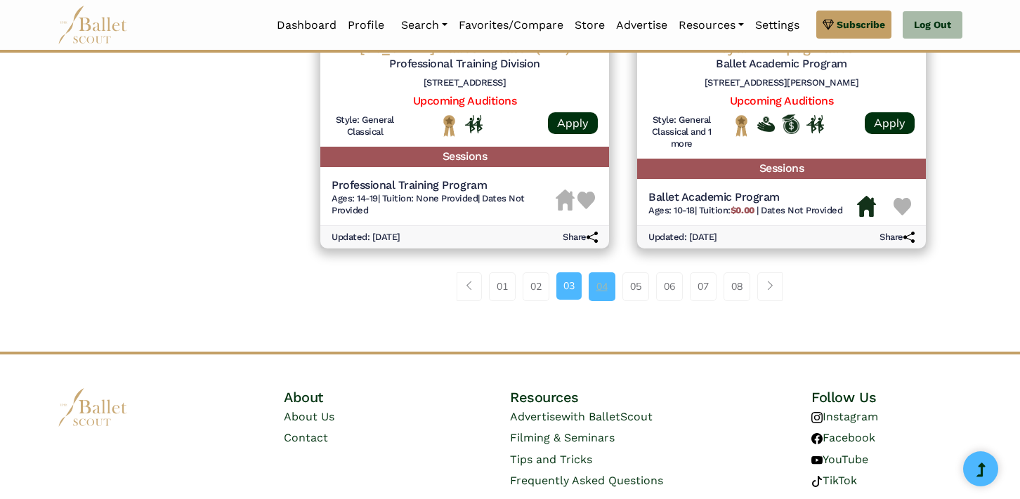
click at [600, 275] on link "04" at bounding box center [602, 287] width 27 height 28
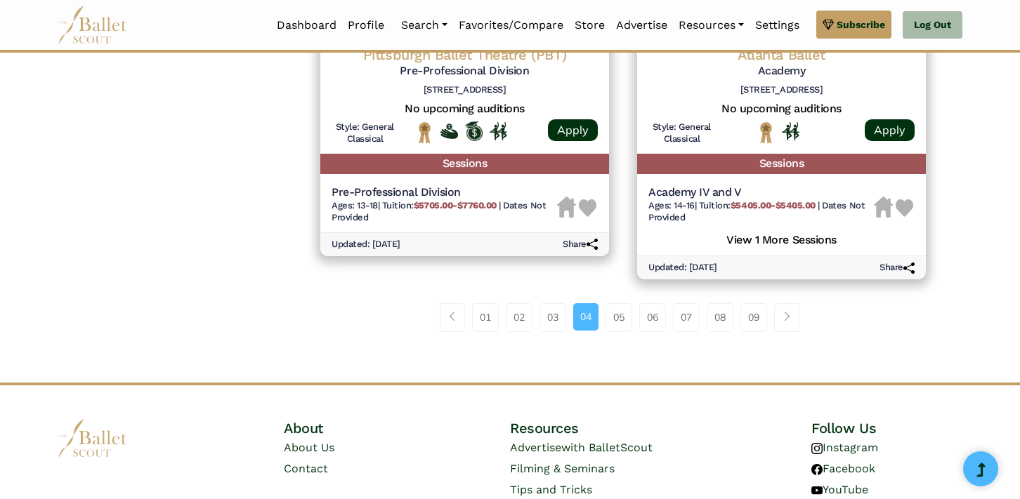
scroll to position [1991, 0]
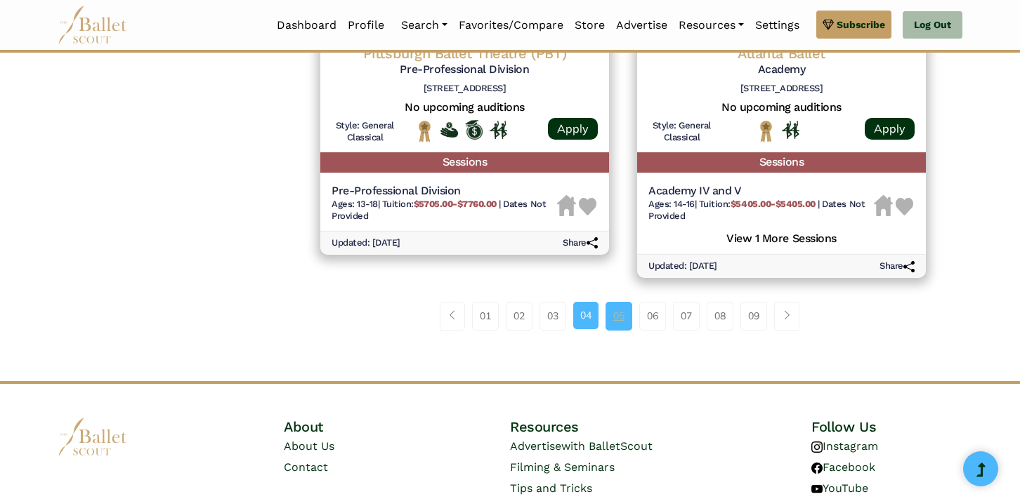
click at [618, 325] on link "05" at bounding box center [618, 316] width 27 height 28
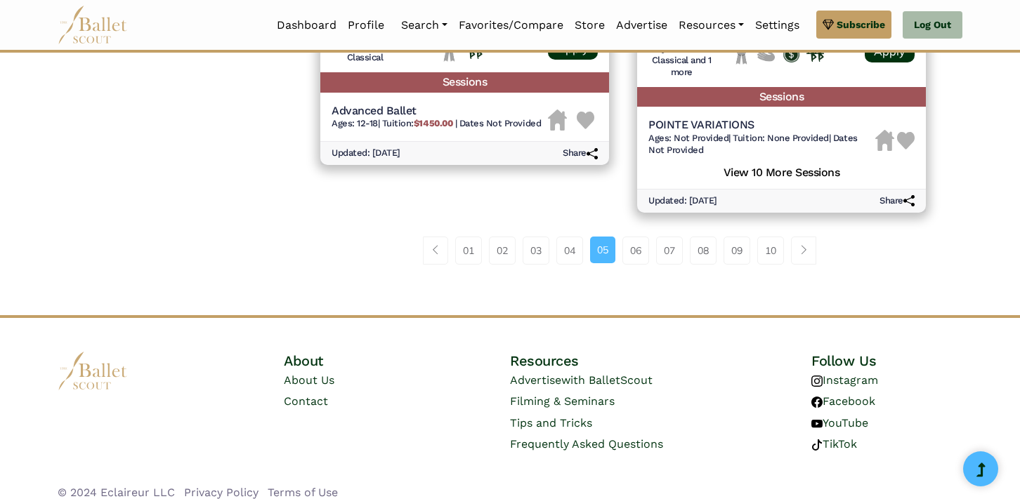
scroll to position [2022, 0]
click at [635, 251] on link "06" at bounding box center [635, 250] width 27 height 28
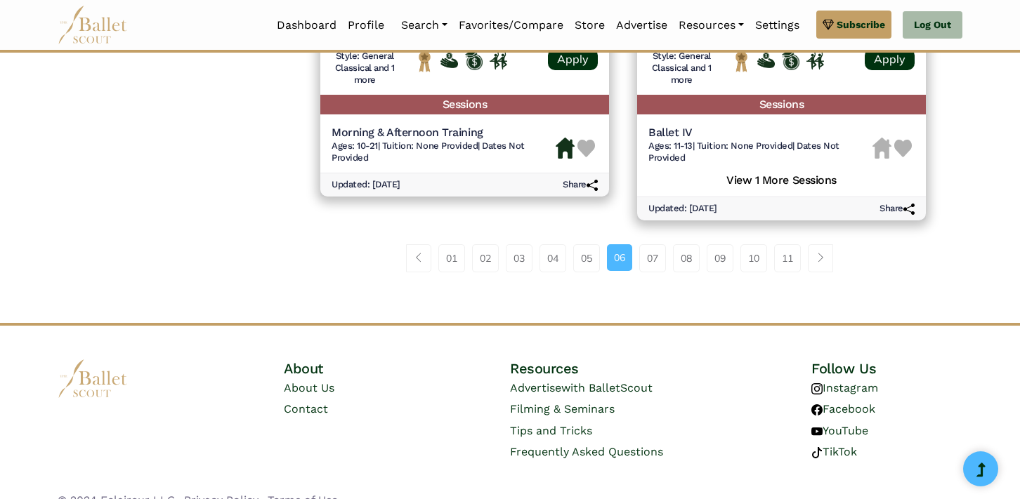
scroll to position [2004, 0]
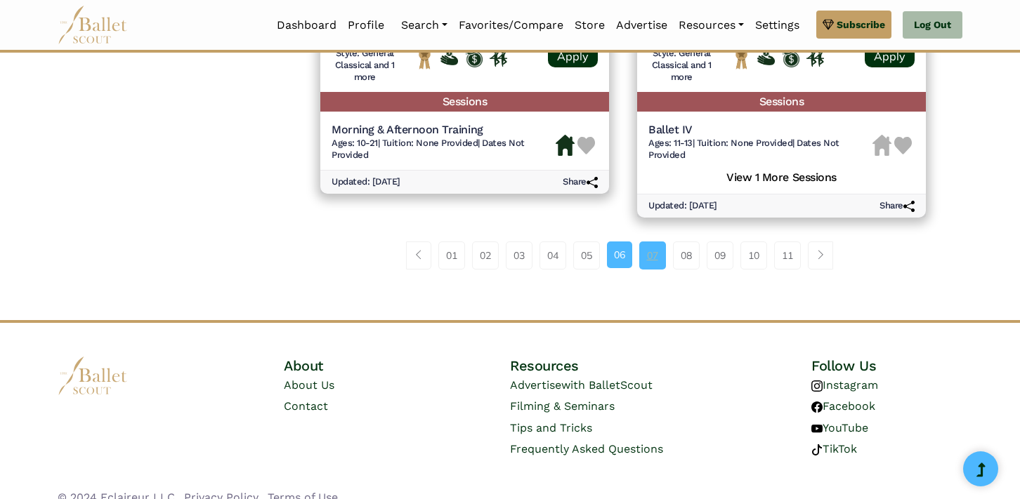
click at [656, 258] on link "07" at bounding box center [652, 256] width 27 height 28
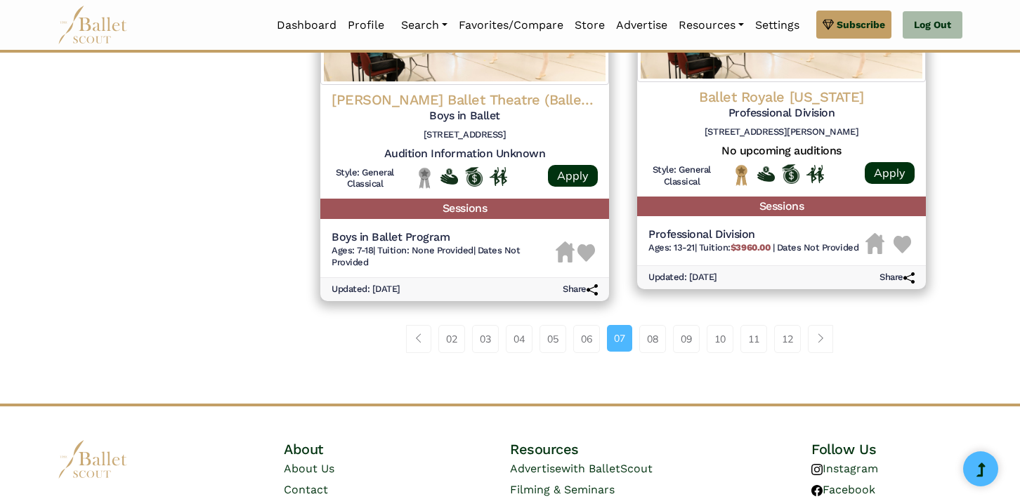
scroll to position [2024, 0]
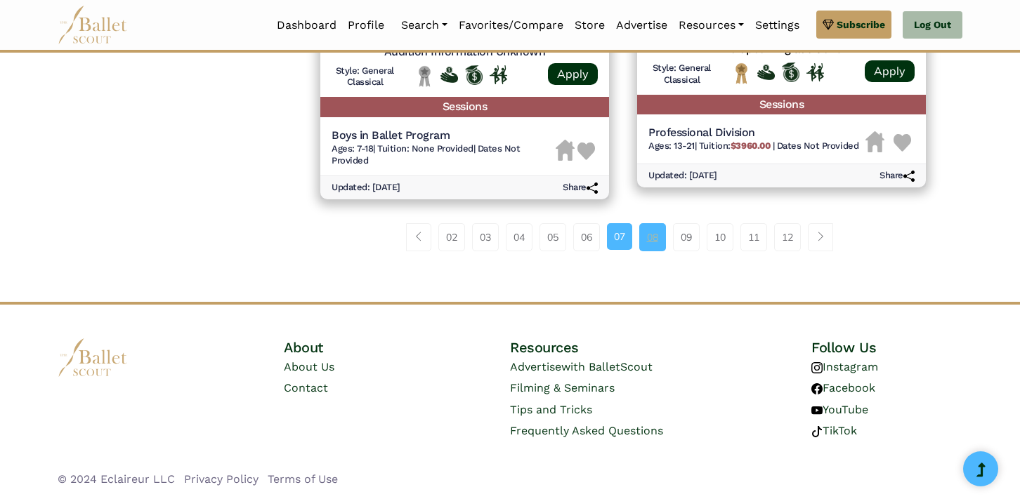
click at [652, 237] on link "08" at bounding box center [652, 237] width 27 height 28
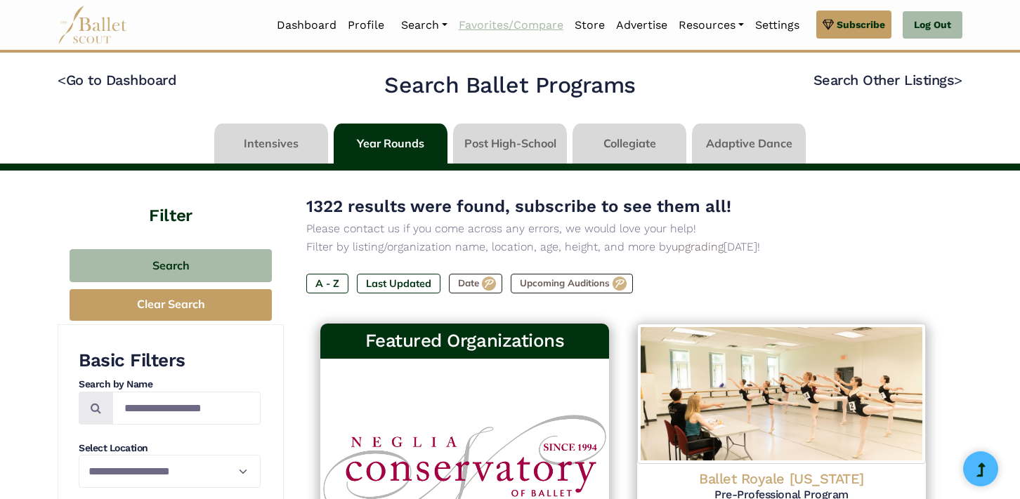
click at [513, 25] on link "Favorites/Compare" at bounding box center [511, 25] width 116 height 29
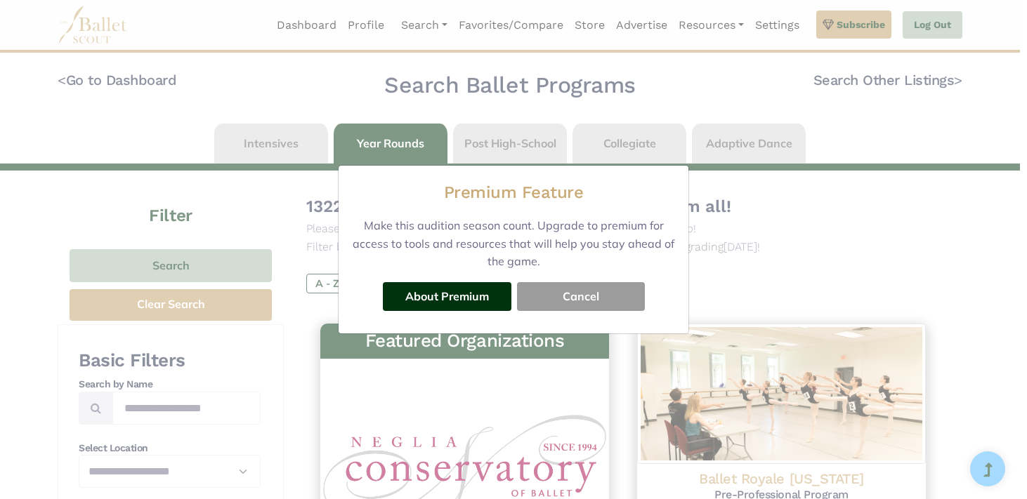
click at [567, 297] on button "Cancel" at bounding box center [581, 296] width 128 height 28
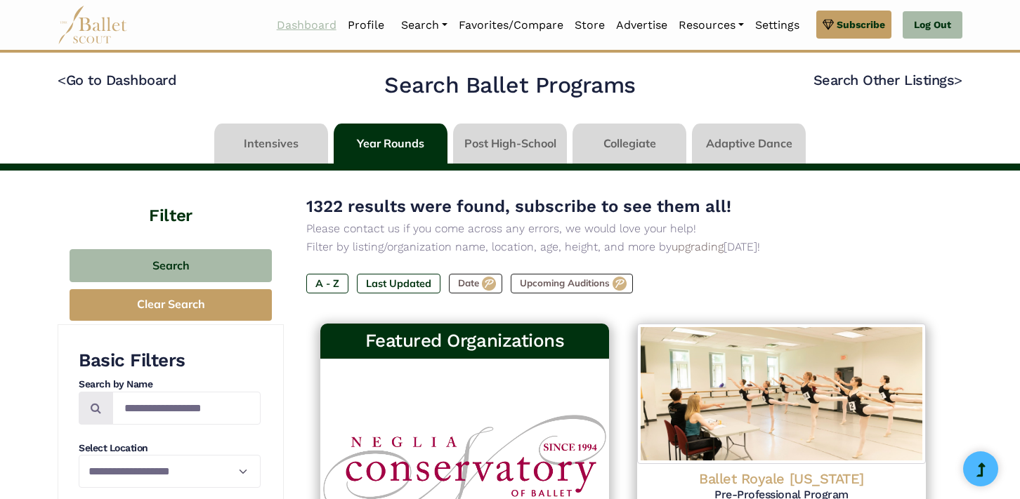
click at [297, 24] on link "Dashboard" at bounding box center [306, 25] width 71 height 29
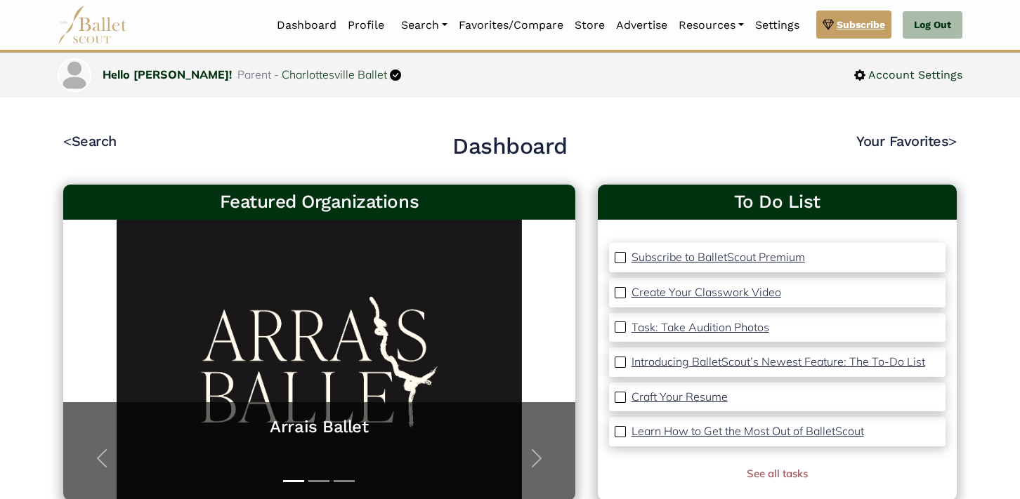
click at [878, 27] on span "Subscribe" at bounding box center [860, 24] width 48 height 15
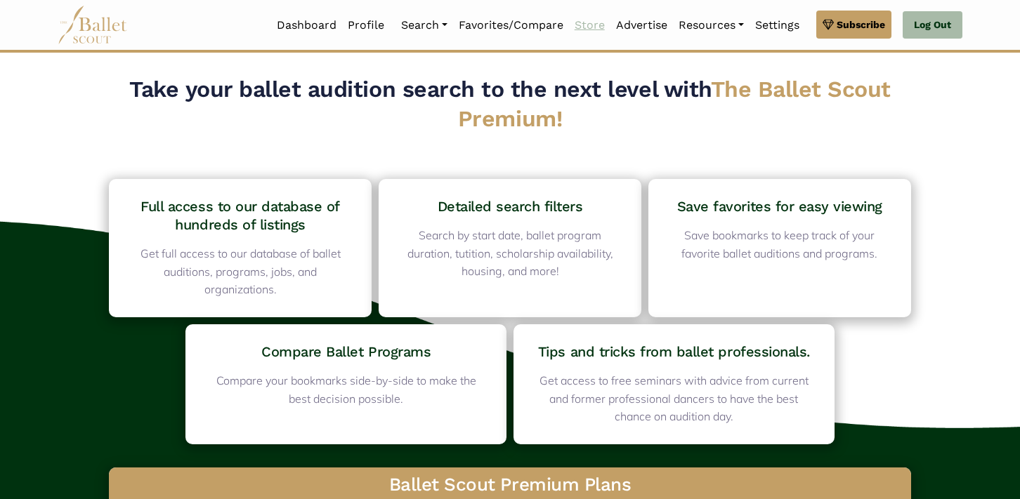
click at [589, 25] on link "Store" at bounding box center [589, 25] width 41 height 29
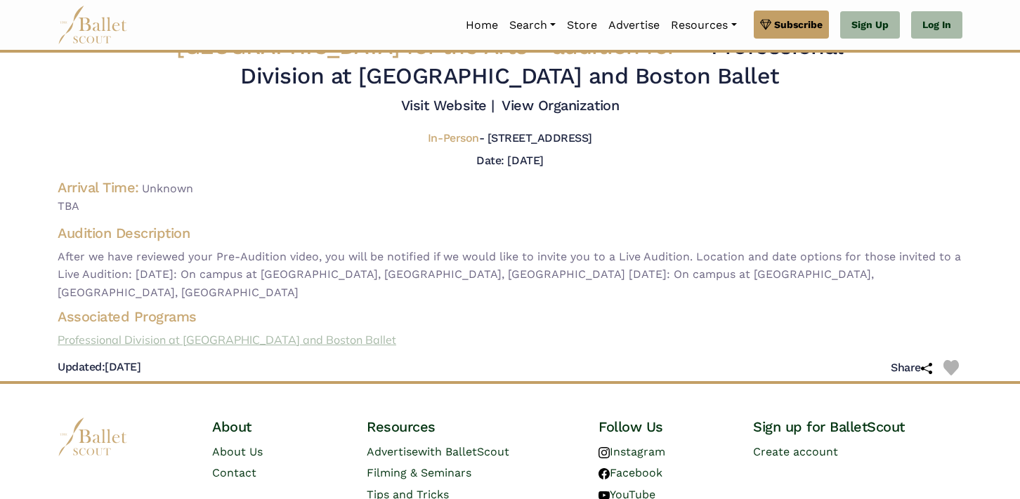
scroll to position [28, 0]
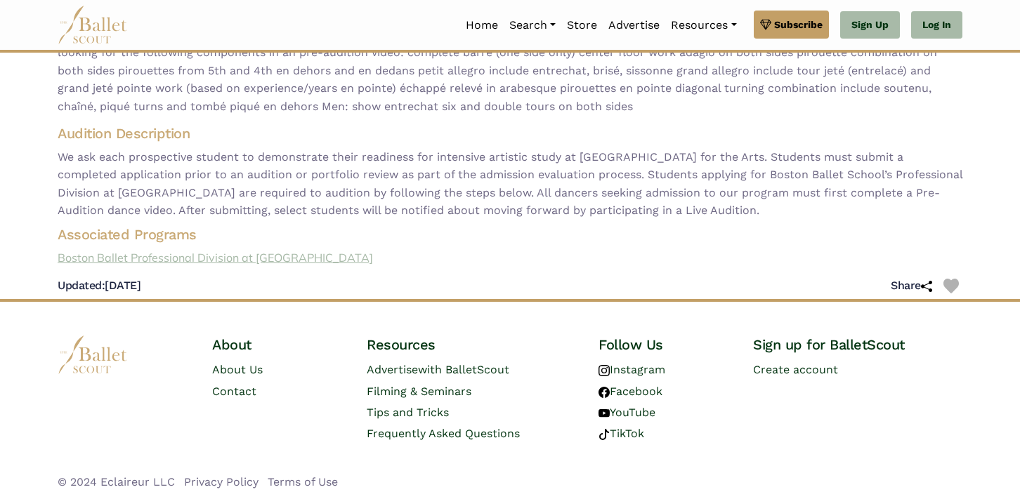
scroll to position [205, 0]
